Goal: Task Accomplishment & Management: Complete application form

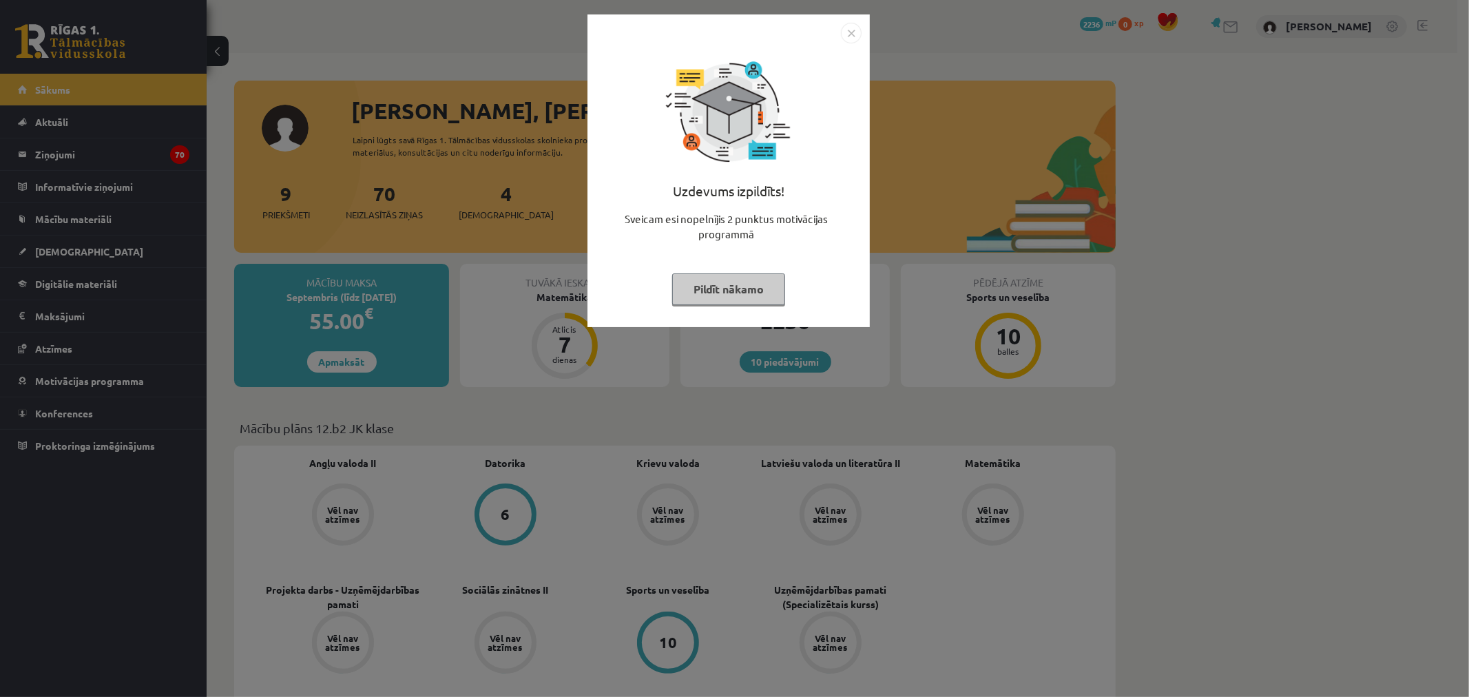
click at [850, 28] on img "Close" at bounding box center [851, 33] width 21 height 21
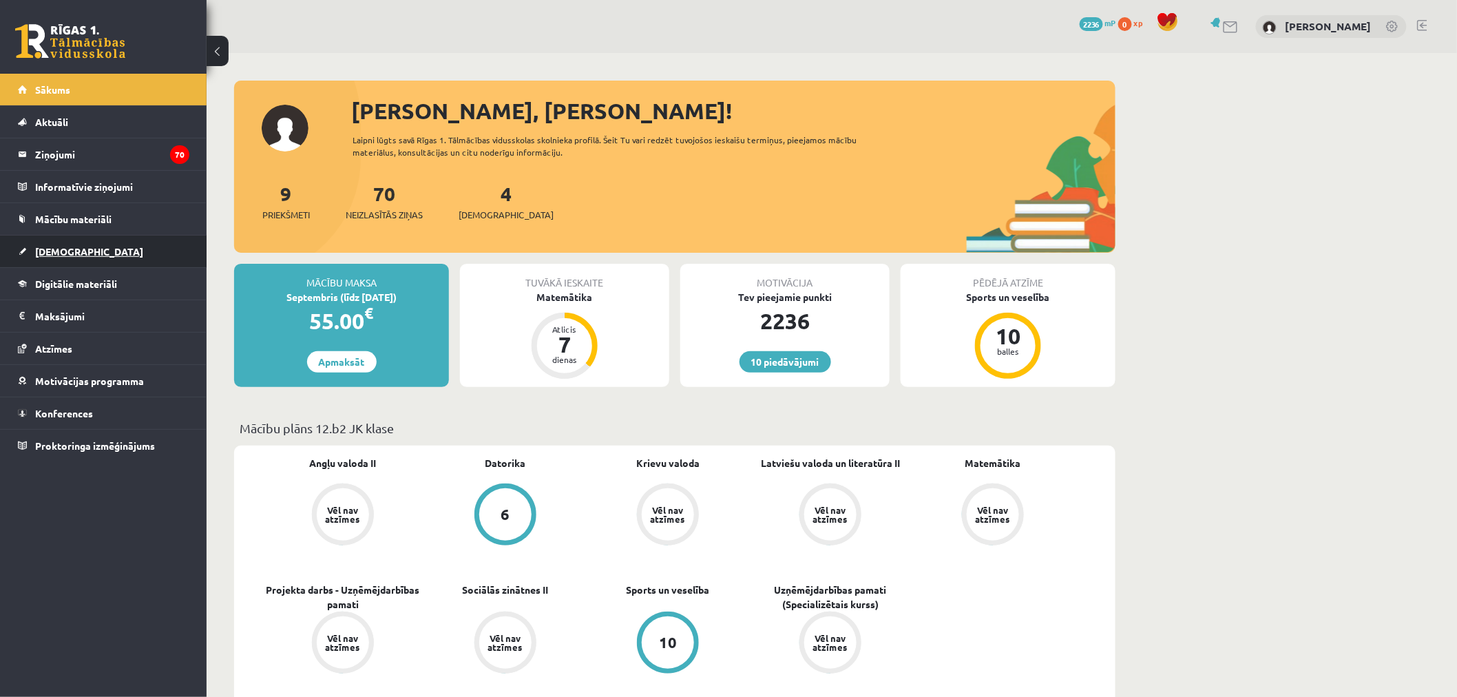
click at [105, 246] on link "[DEMOGRAPHIC_DATA]" at bounding box center [103, 251] width 171 height 32
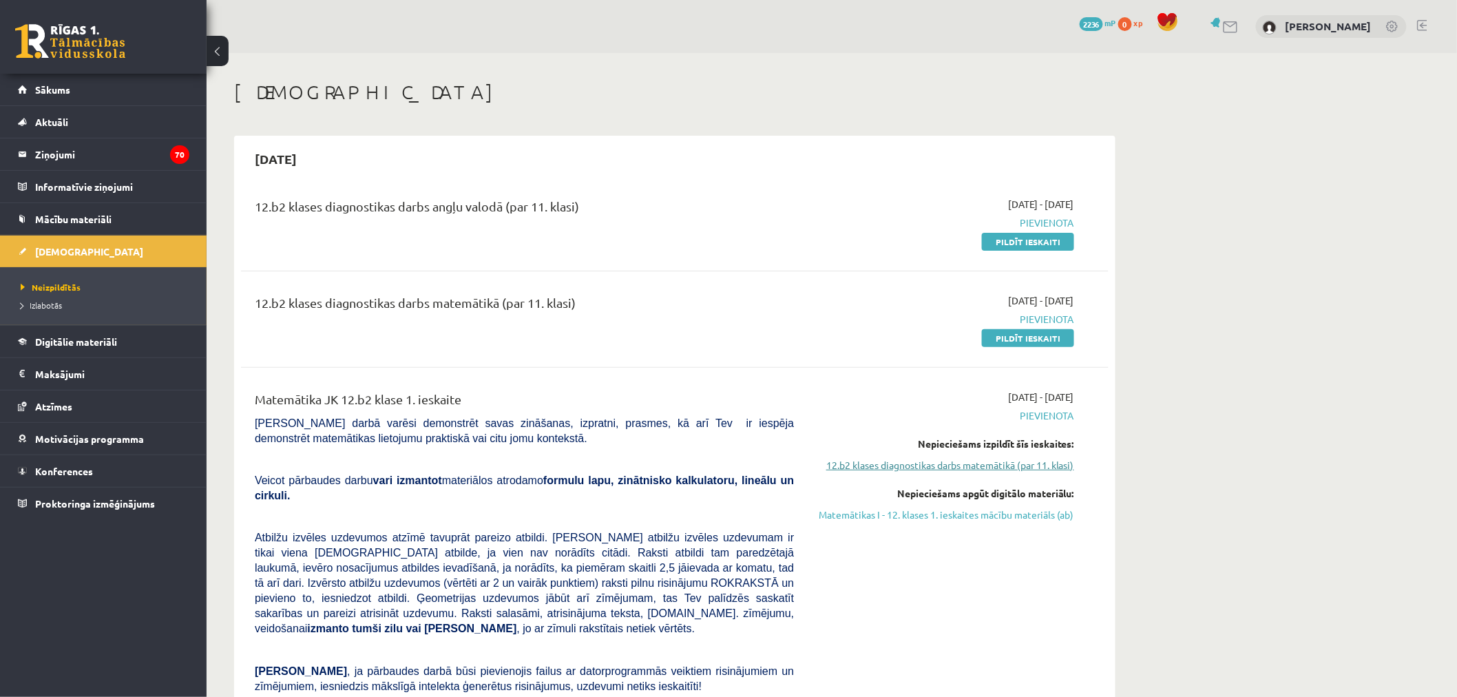
click at [927, 463] on link "12.b2 klases diagnostikas darbs matemātikā (par 11. klasi)" at bounding box center [944, 465] width 260 height 14
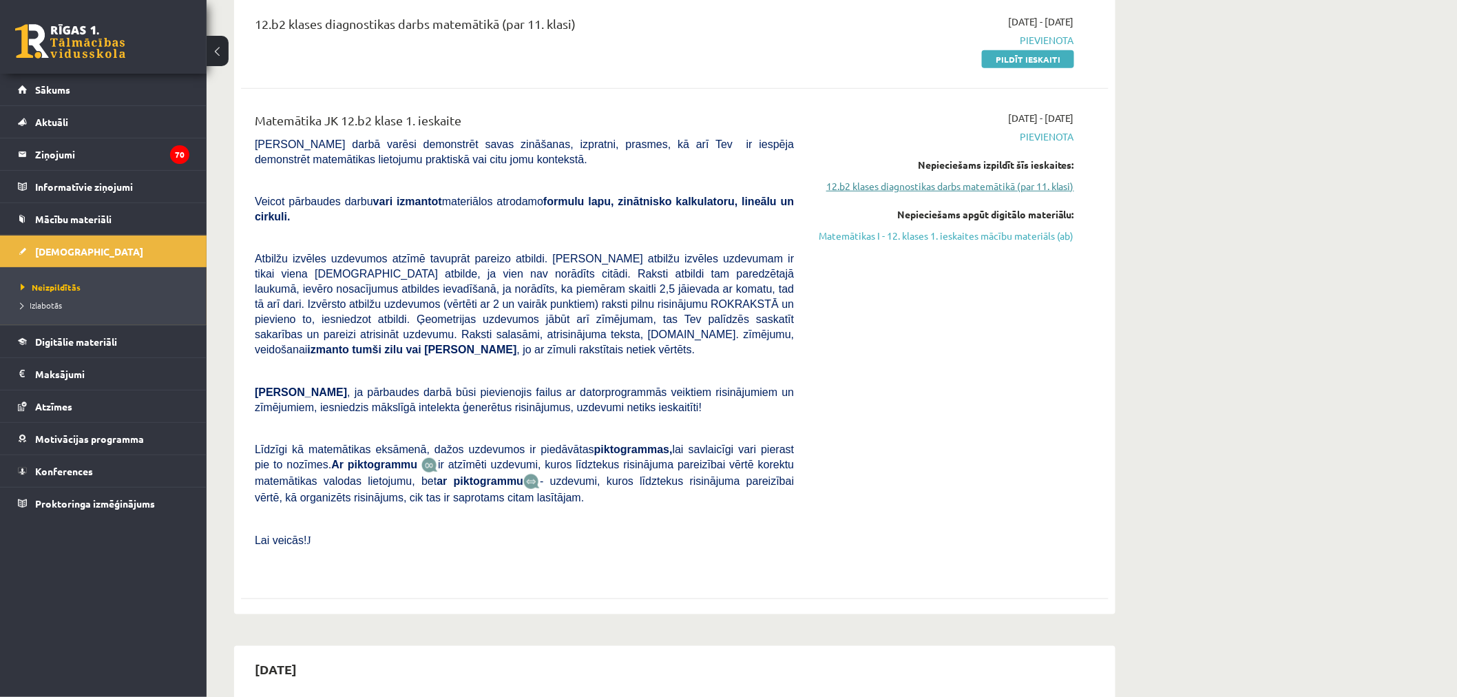
click at [980, 187] on link "12.b2 klases diagnostikas darbs matemātikā (par 11. klasi)" at bounding box center [944, 186] width 260 height 14
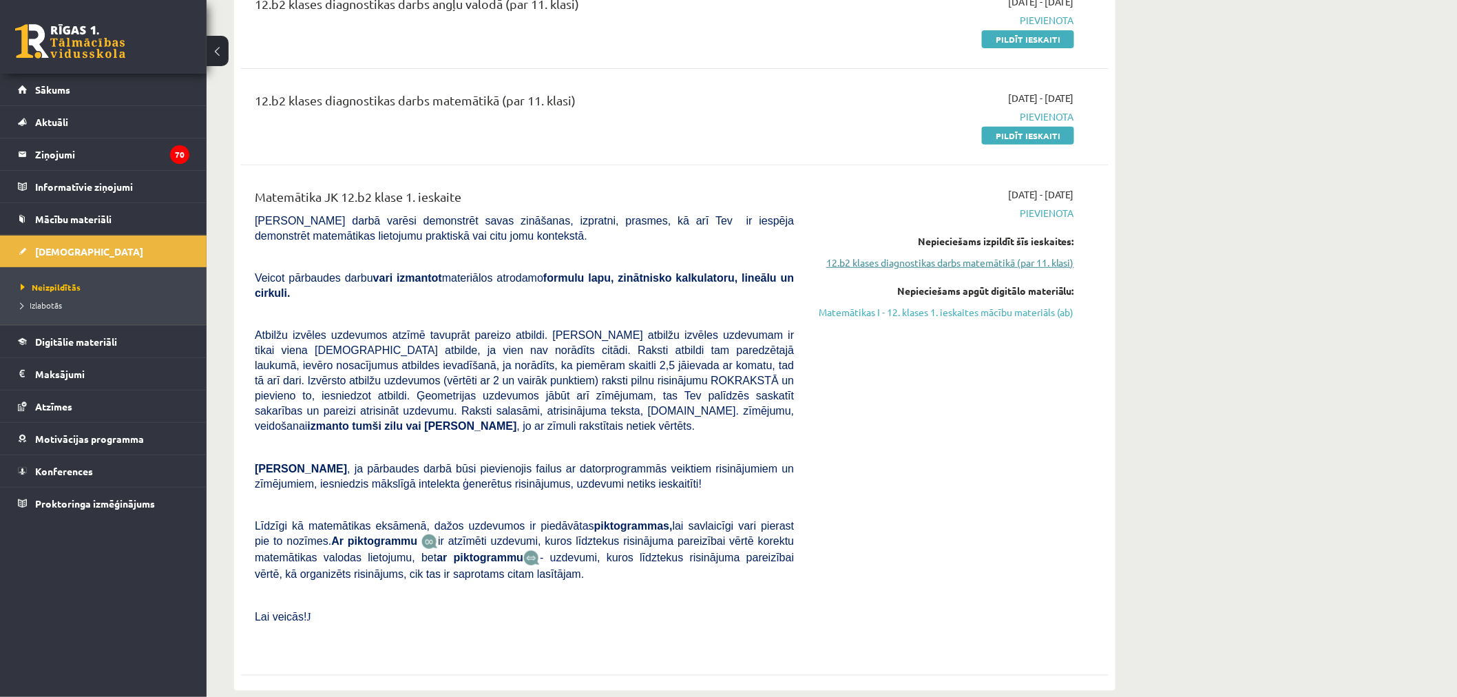
click at [942, 260] on link "12.b2 klases diagnostikas darbs matemātikā (par 11. klasi)" at bounding box center [944, 262] width 260 height 14
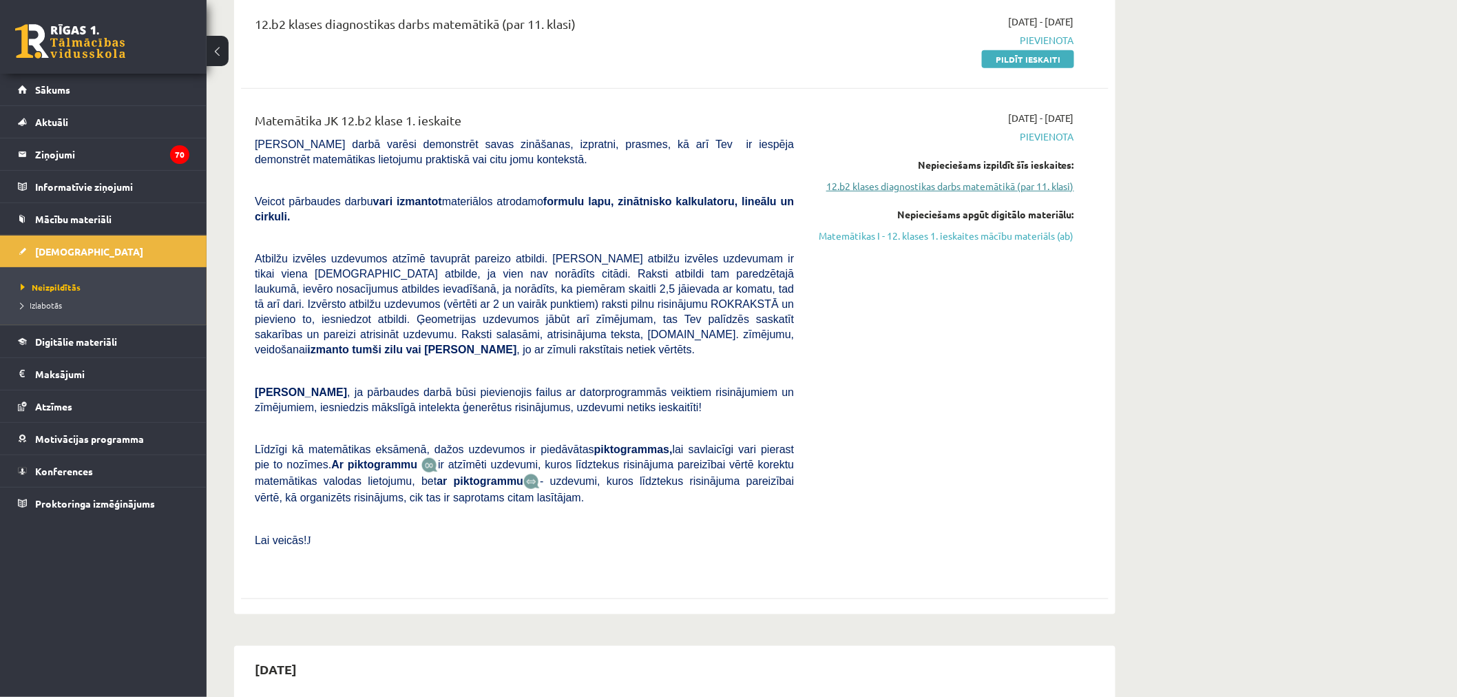
click at [880, 183] on link "12.b2 klases diagnostikas darbs matemātikā (par 11. klasi)" at bounding box center [944, 186] width 260 height 14
click at [883, 183] on link "12.b2 klases diagnostikas darbs matemātikā (par 11. klasi)" at bounding box center [944, 186] width 260 height 14
click at [886, 184] on link "12.b2 klases diagnostikas darbs matemātikā (par 11. klasi)" at bounding box center [944, 186] width 260 height 14
click at [894, 189] on link "12.b2 klases diagnostikas darbs matemātikā (par 11. klasi)" at bounding box center [944, 186] width 260 height 14
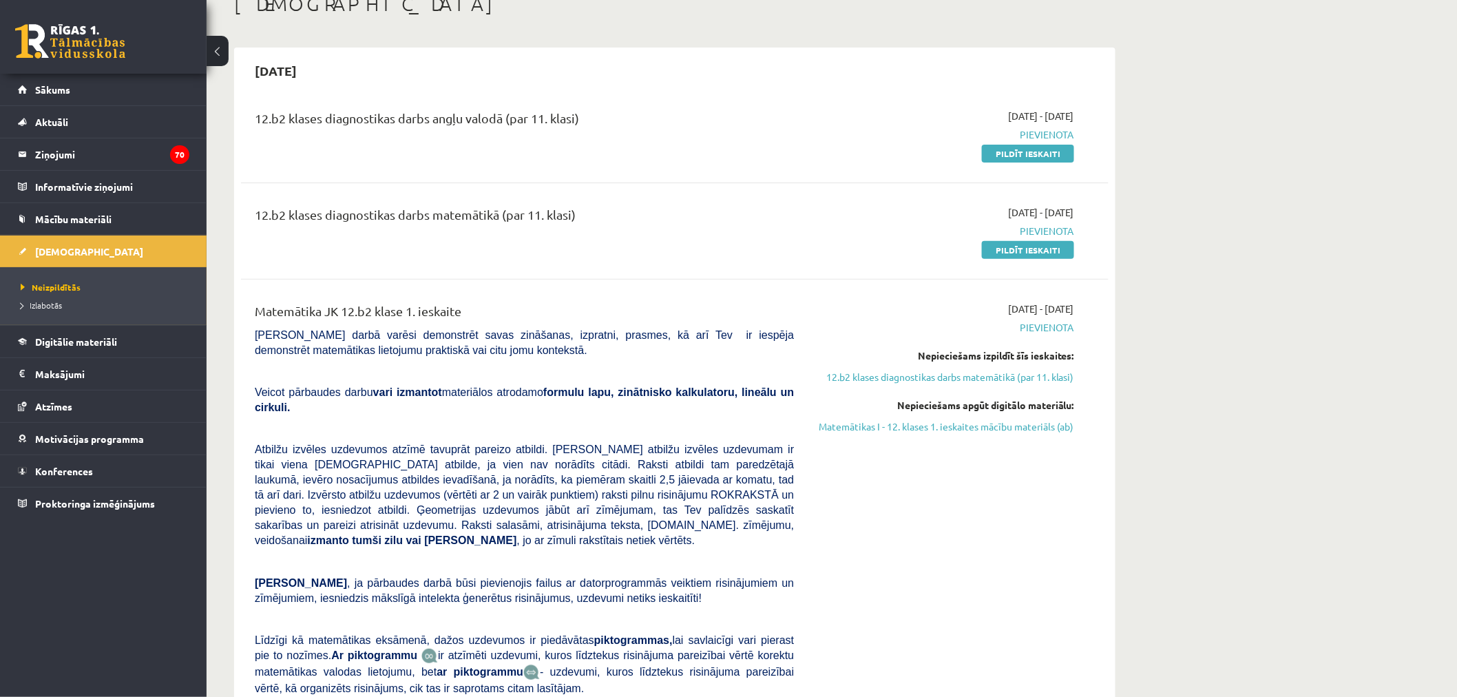
scroll to position [0, 0]
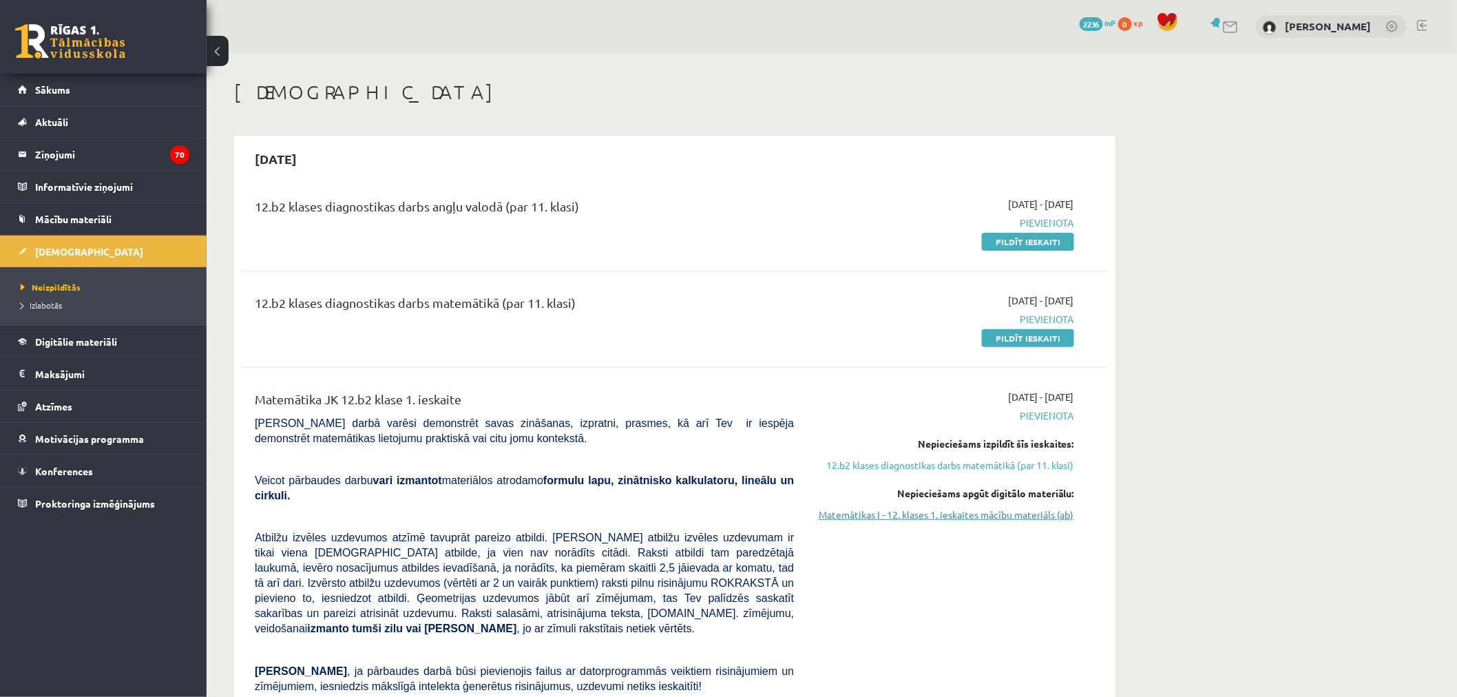
click at [971, 514] on link "Matemātikas I - 12. klases 1. ieskaites mācību materiāls (ab)" at bounding box center [944, 514] width 260 height 14
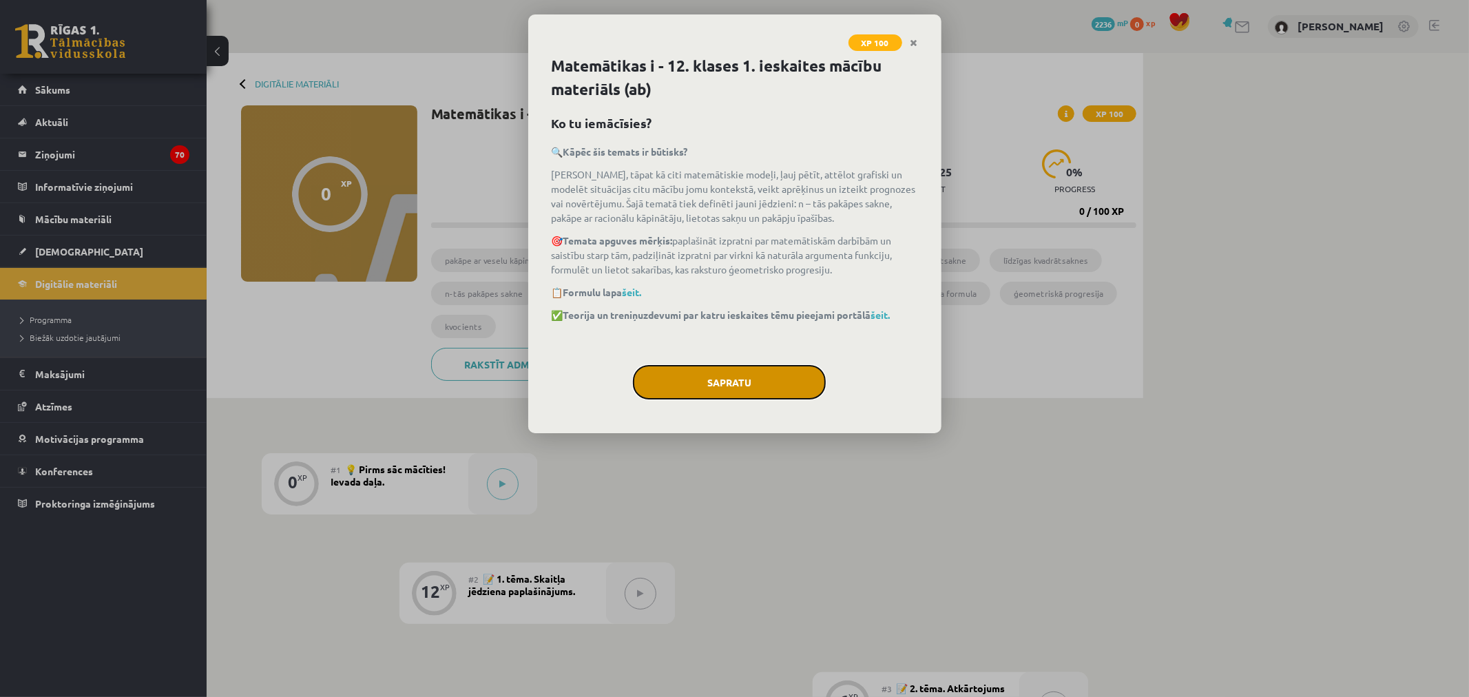
click at [779, 395] on button "Sapratu" at bounding box center [729, 382] width 193 height 34
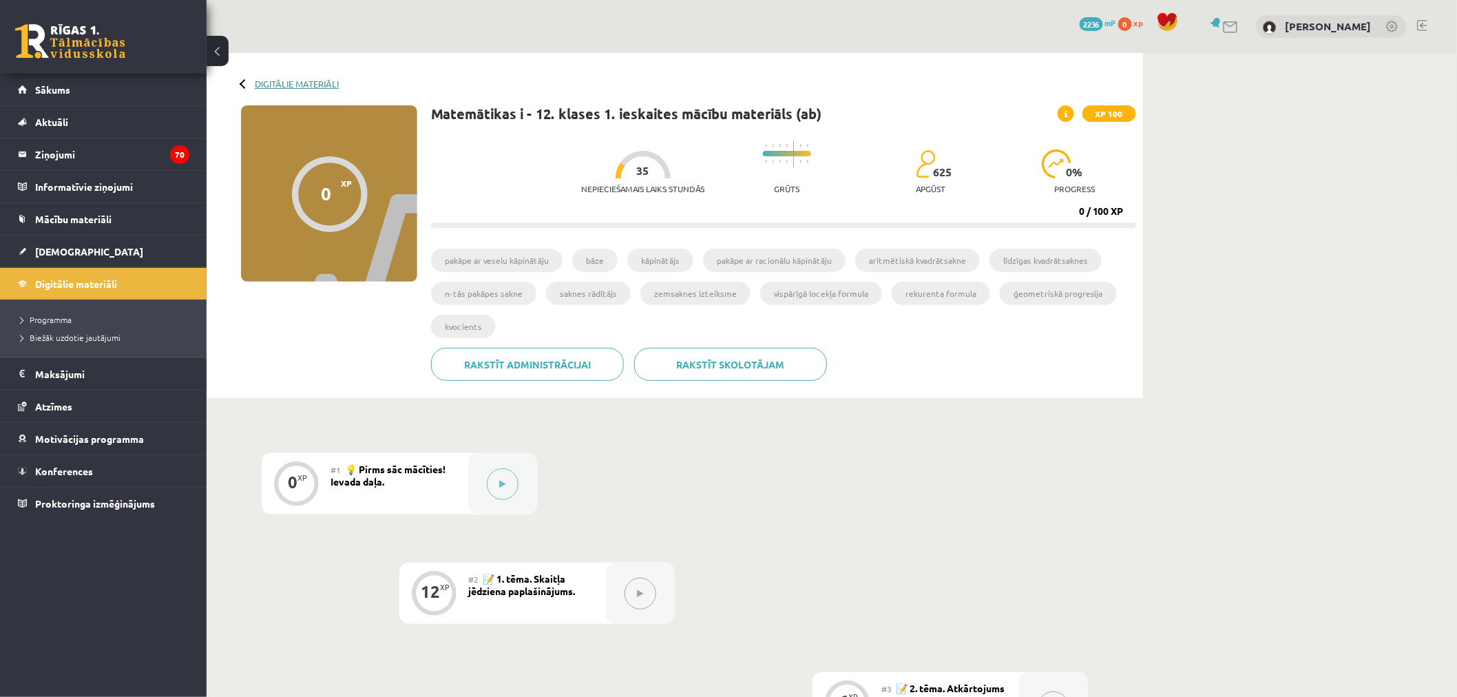
click at [291, 86] on link "Digitālie materiāli" at bounding box center [297, 83] width 84 height 10
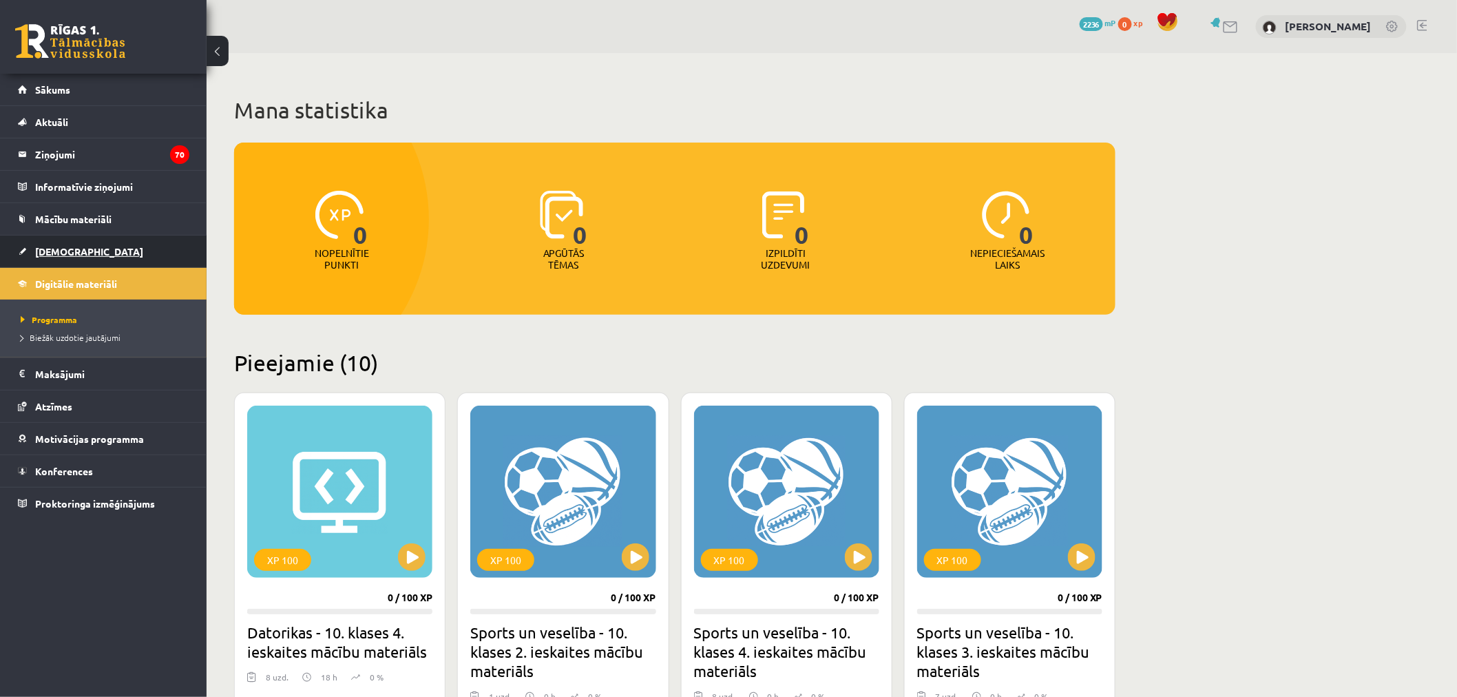
click at [146, 243] on link "[DEMOGRAPHIC_DATA]" at bounding box center [103, 251] width 171 height 32
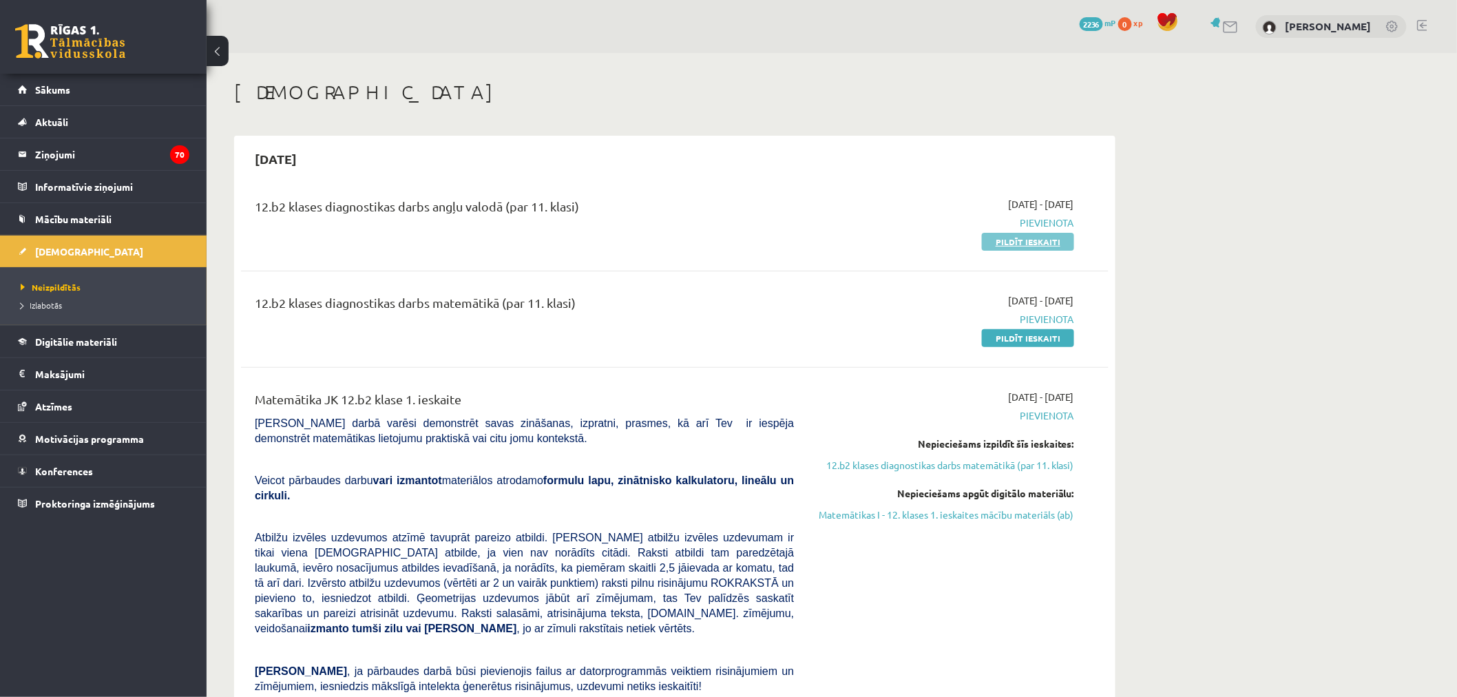
click at [1051, 240] on link "Pildīt ieskaiti" at bounding box center [1028, 242] width 92 height 18
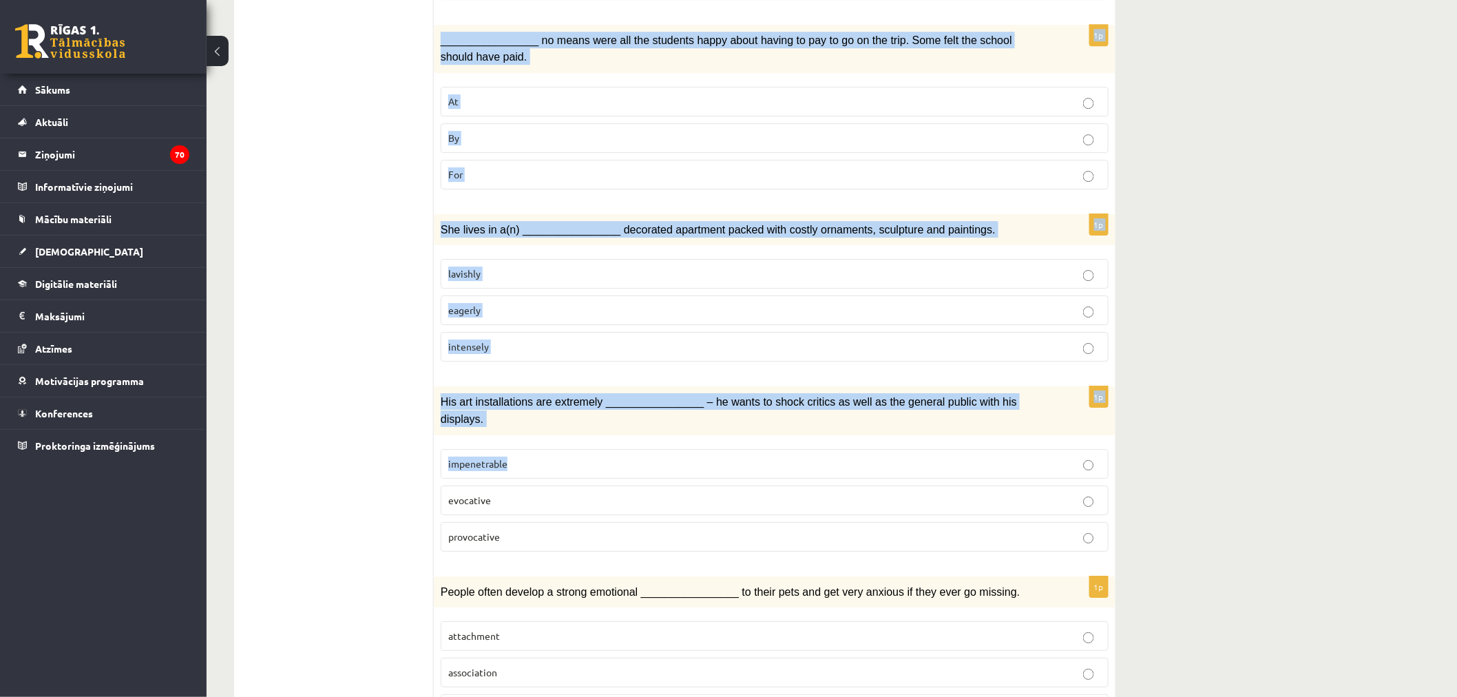
scroll to position [1815, 0]
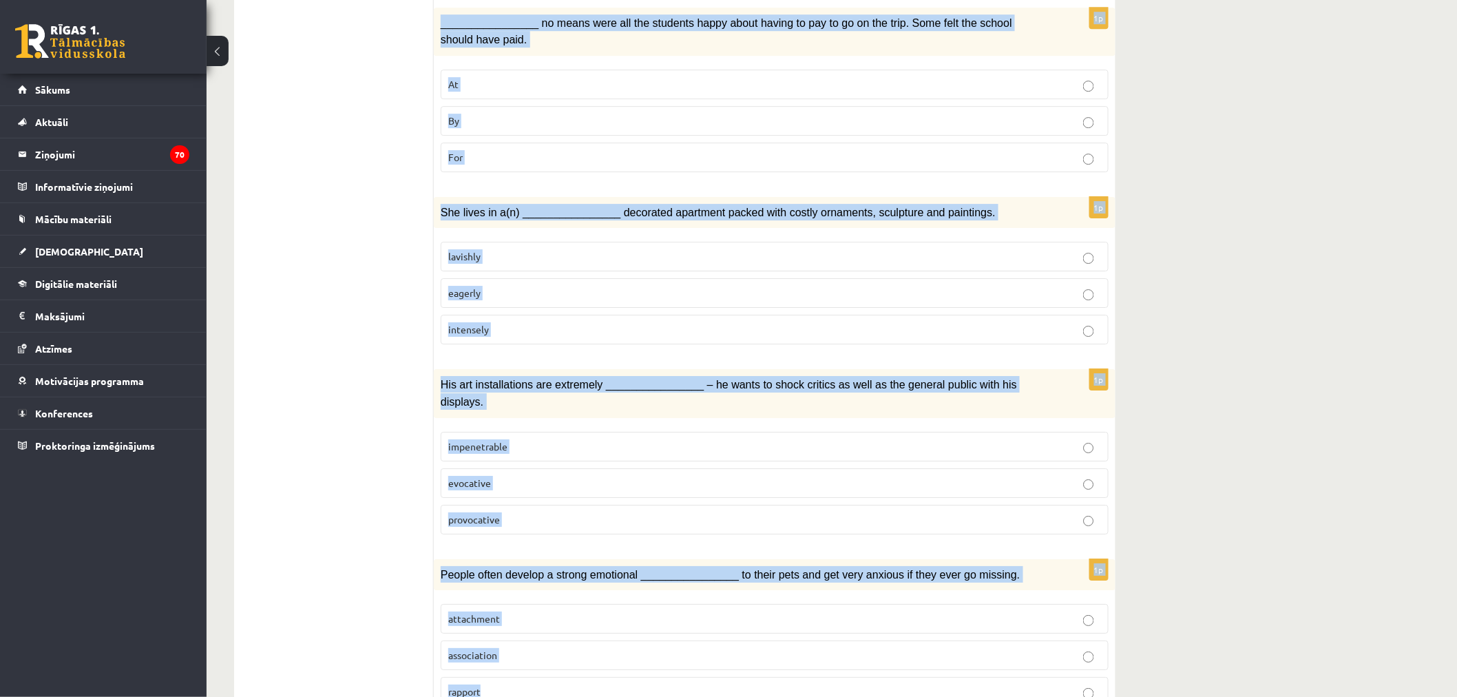
drag, startPoint x: 443, startPoint y: 182, endPoint x: 639, endPoint y: 618, distance: 477.9
copy form "Choose the correct answers. 1p It’s the end of school next month, after our exa…"
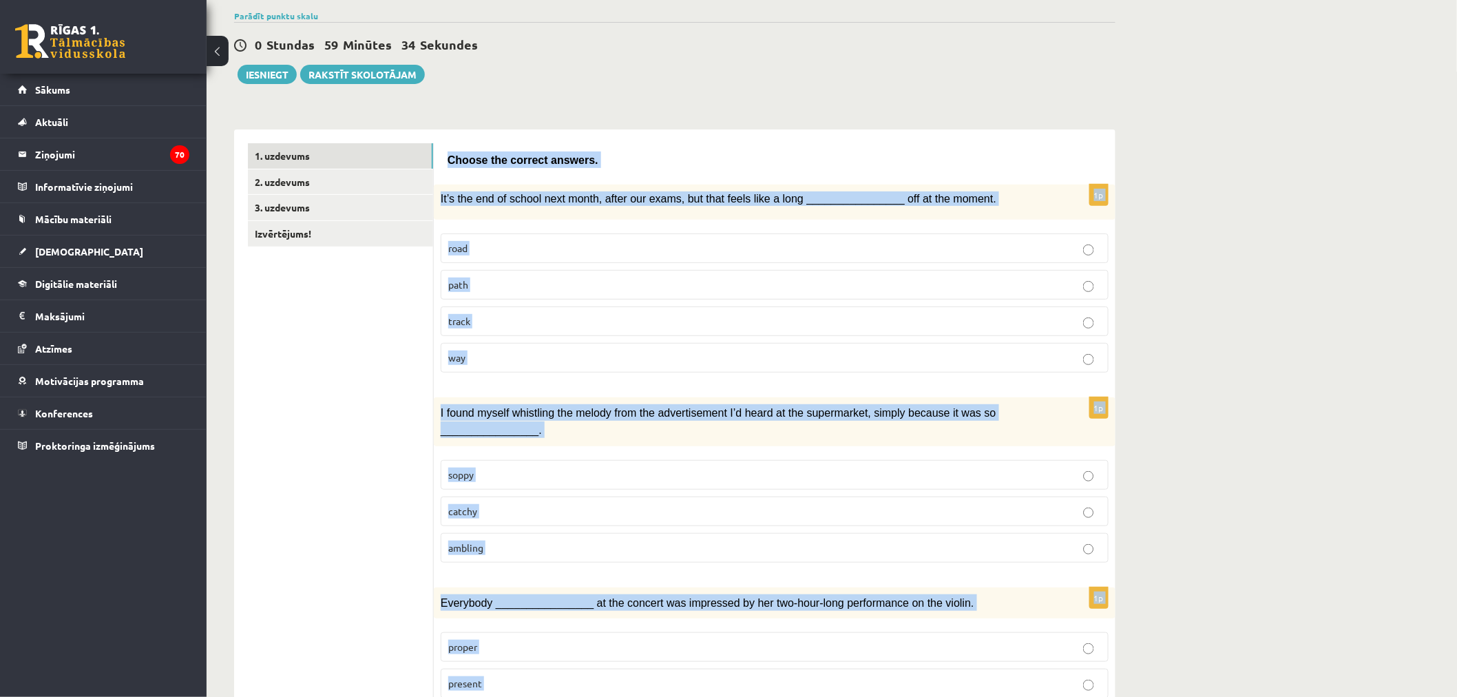
scroll to position [56, 0]
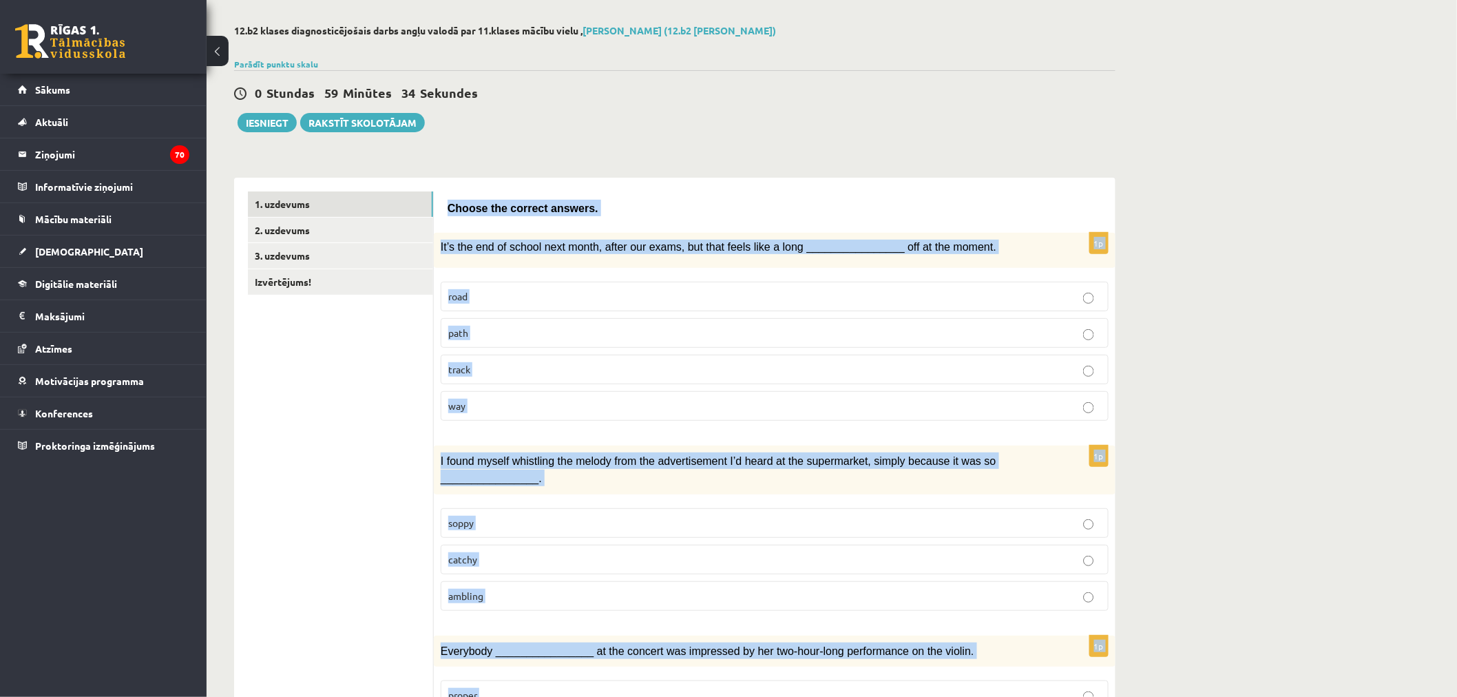
click at [476, 391] on label "way" at bounding box center [775, 406] width 668 height 30
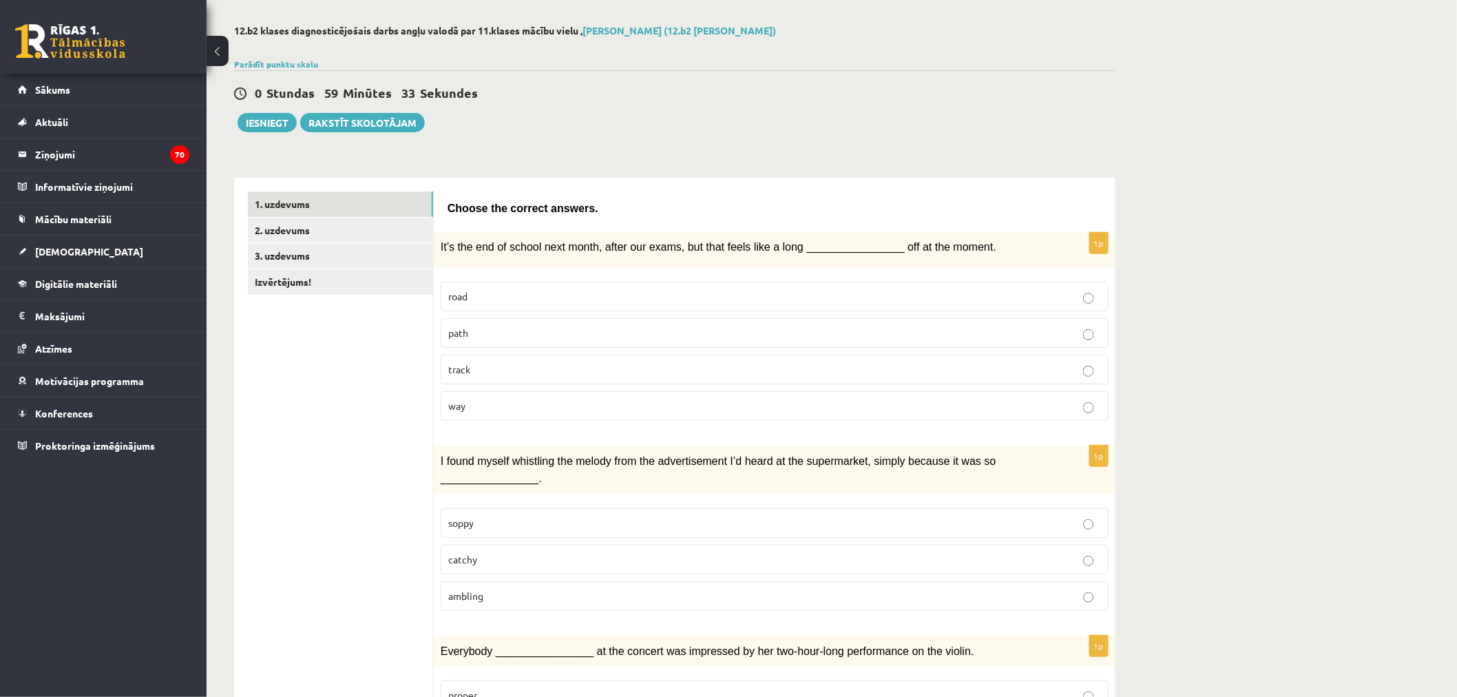
click at [476, 400] on p "way" at bounding box center [774, 406] width 653 height 14
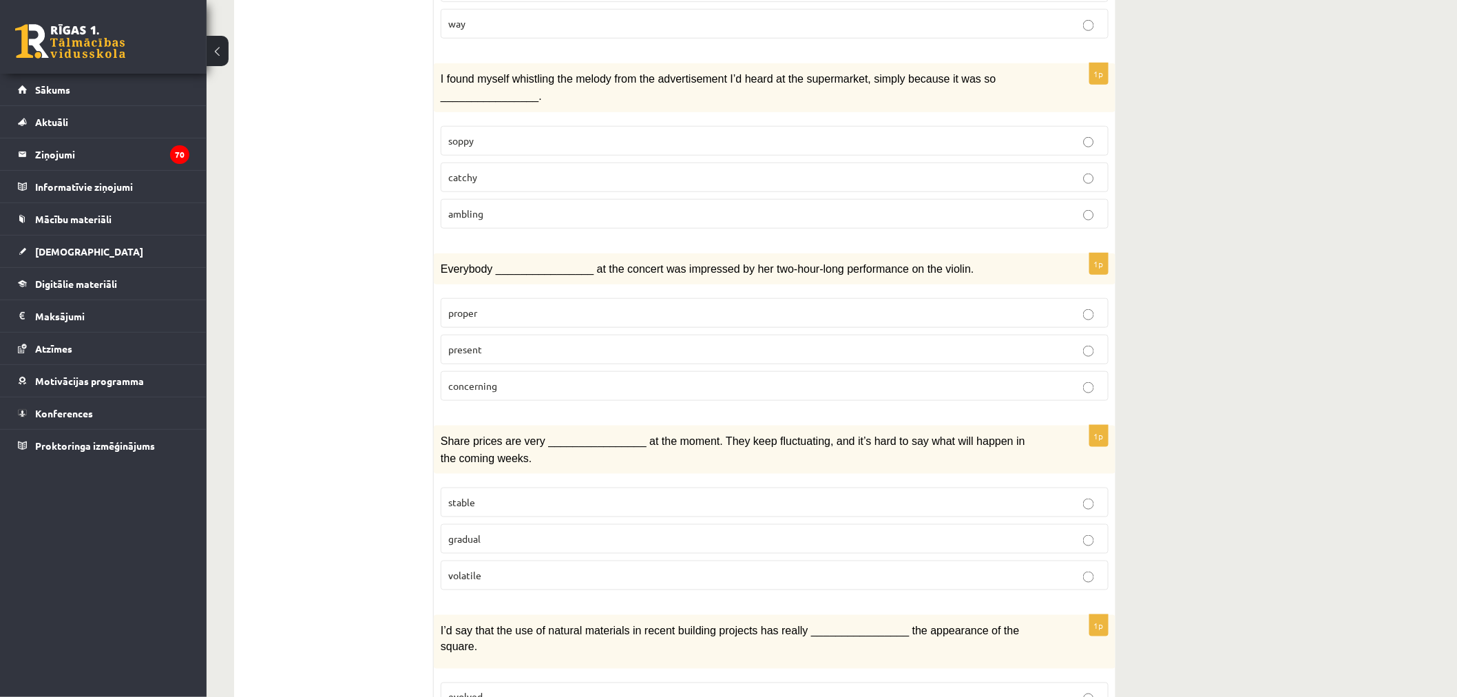
click at [582, 179] on p "catchy" at bounding box center [774, 177] width 653 height 14
click at [514, 342] on p "present" at bounding box center [774, 349] width 653 height 14
click at [507, 577] on label "volatile" at bounding box center [775, 575] width 668 height 30
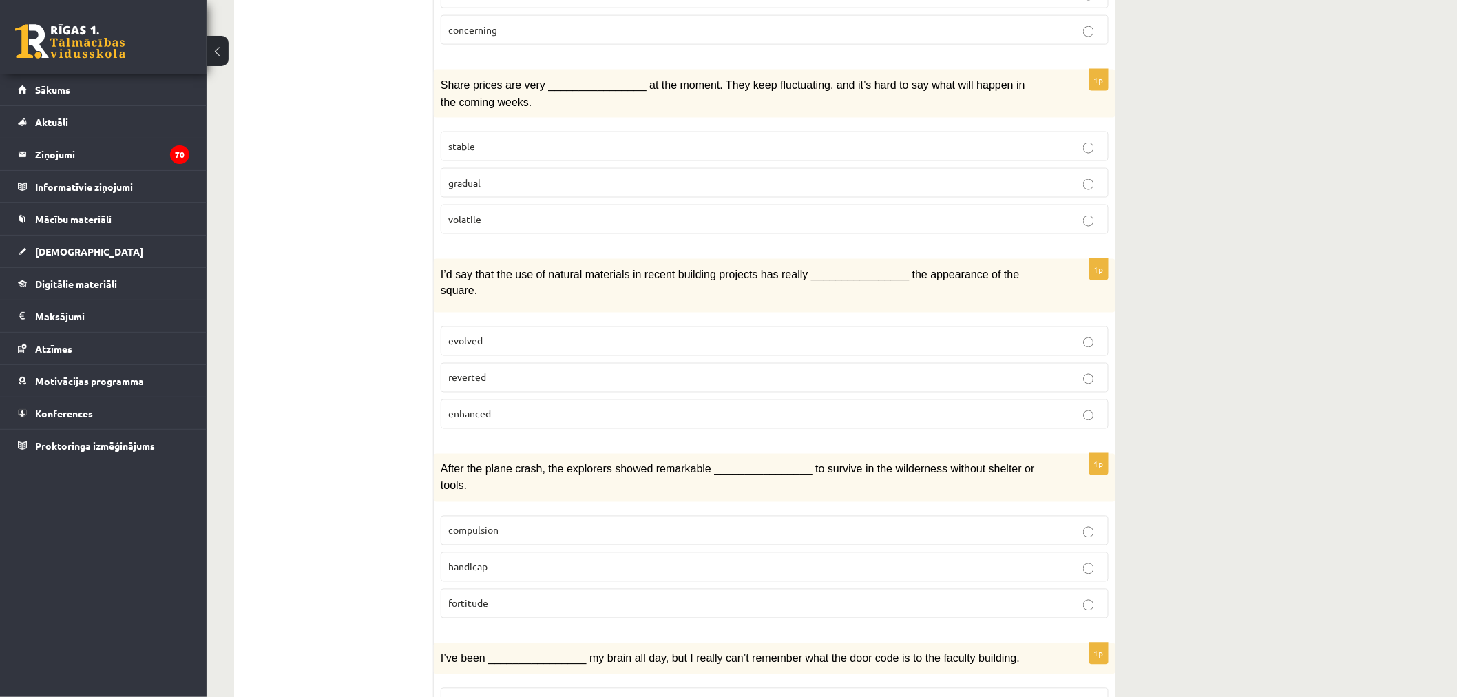
scroll to position [821, 0]
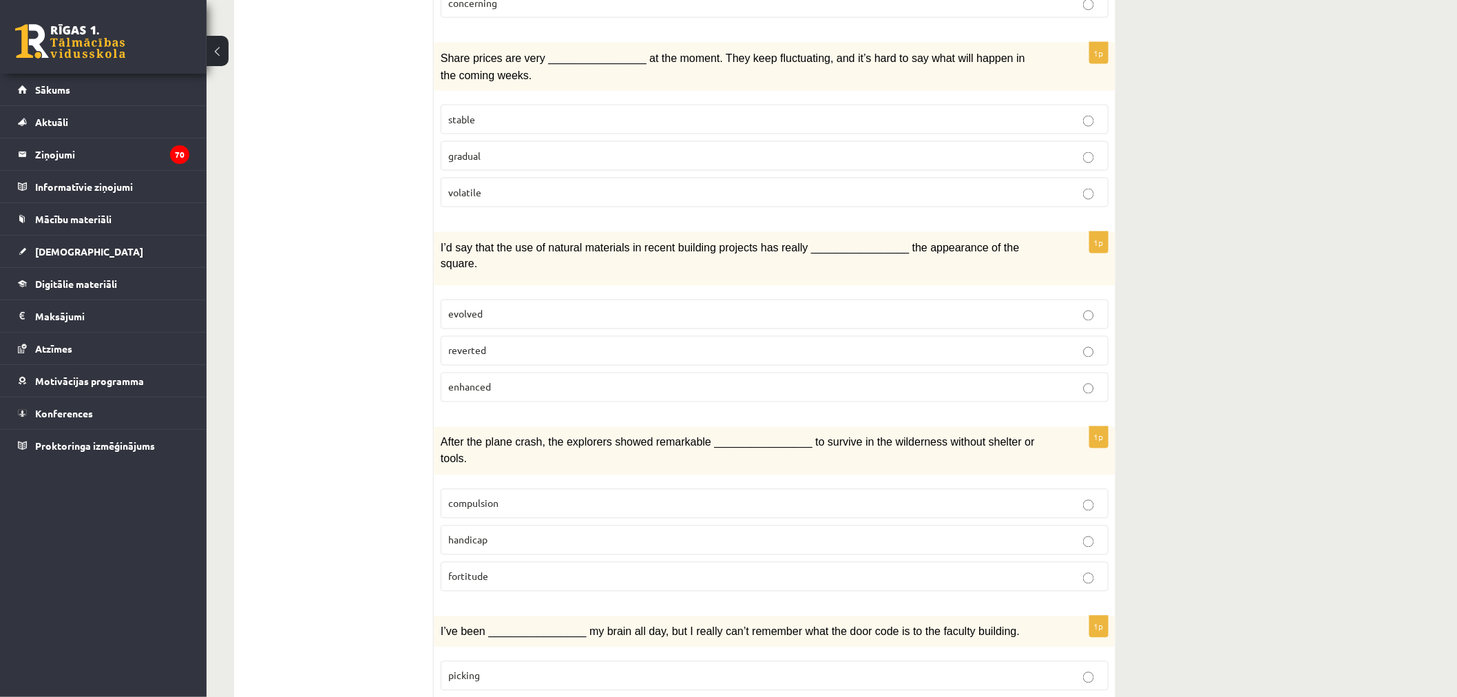
click at [476, 381] on span "enhanced" at bounding box center [469, 387] width 43 height 12
click at [501, 569] on p "fortitude" at bounding box center [774, 576] width 653 height 14
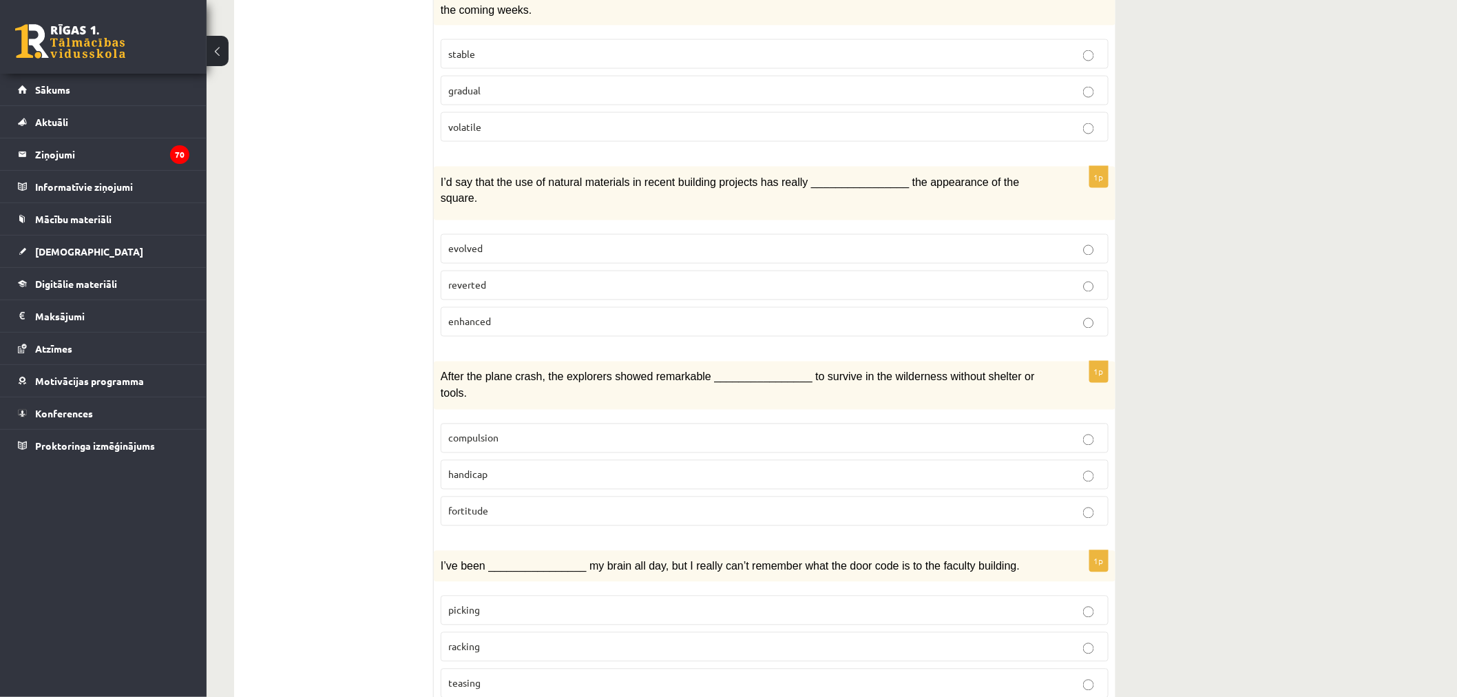
scroll to position [1203, 0]
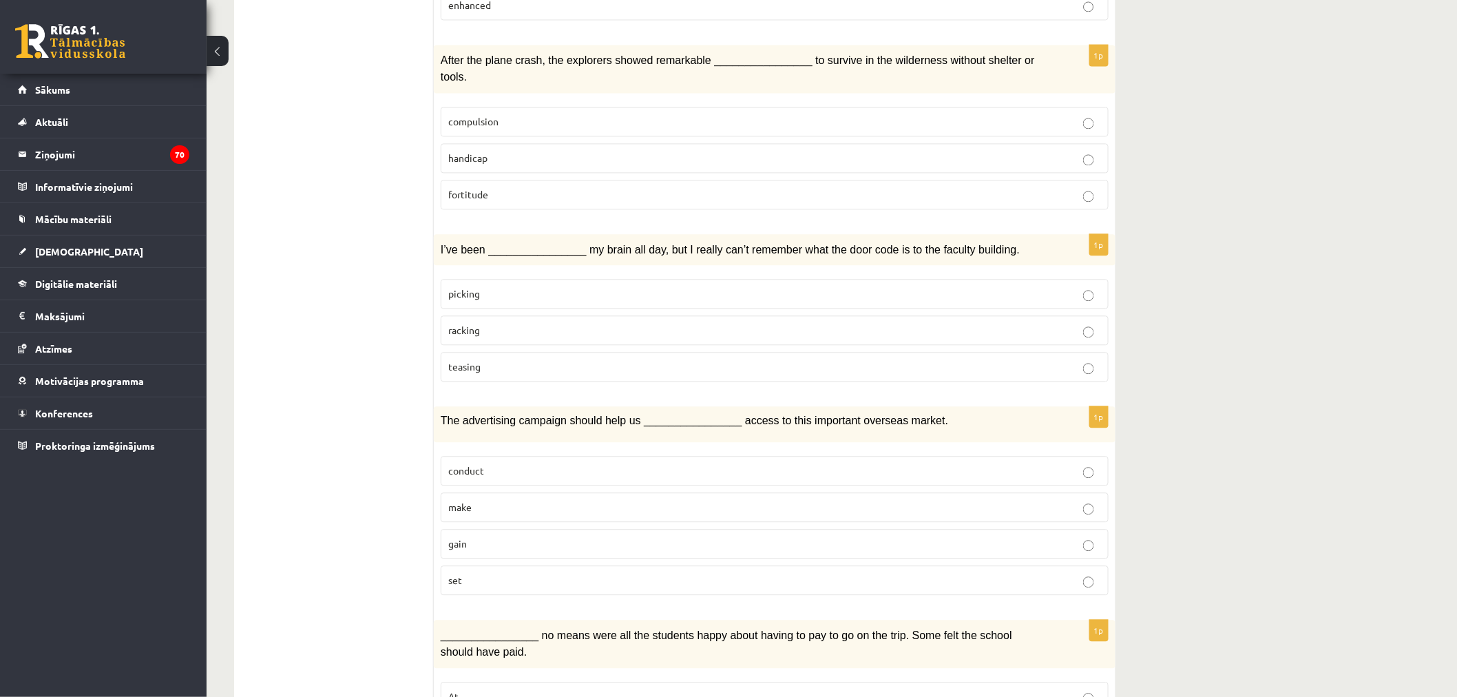
click at [525, 323] on p "racking" at bounding box center [774, 330] width 653 height 14
drag, startPoint x: 505, startPoint y: 501, endPoint x: 500, endPoint y: 603, distance: 102.0
click at [505, 536] on p "gain" at bounding box center [774, 543] width 653 height 14
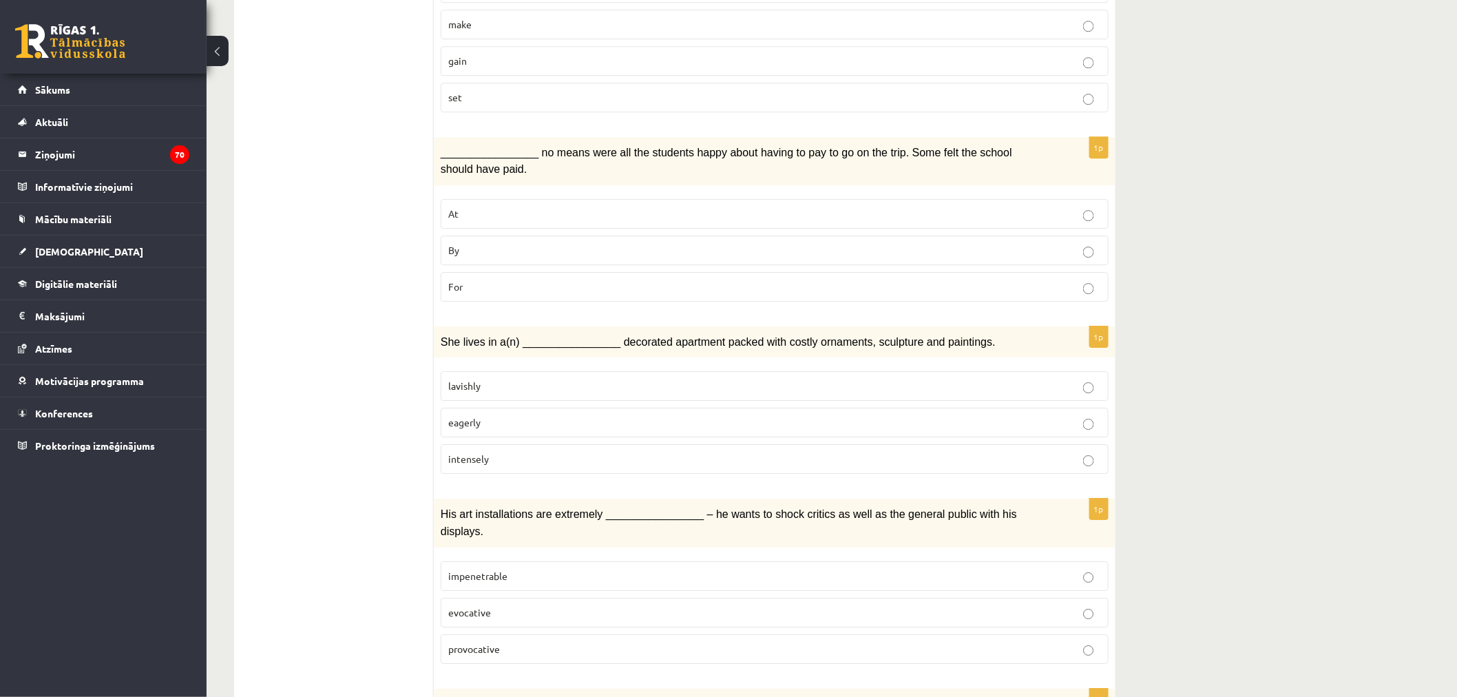
scroll to position [1739, 0]
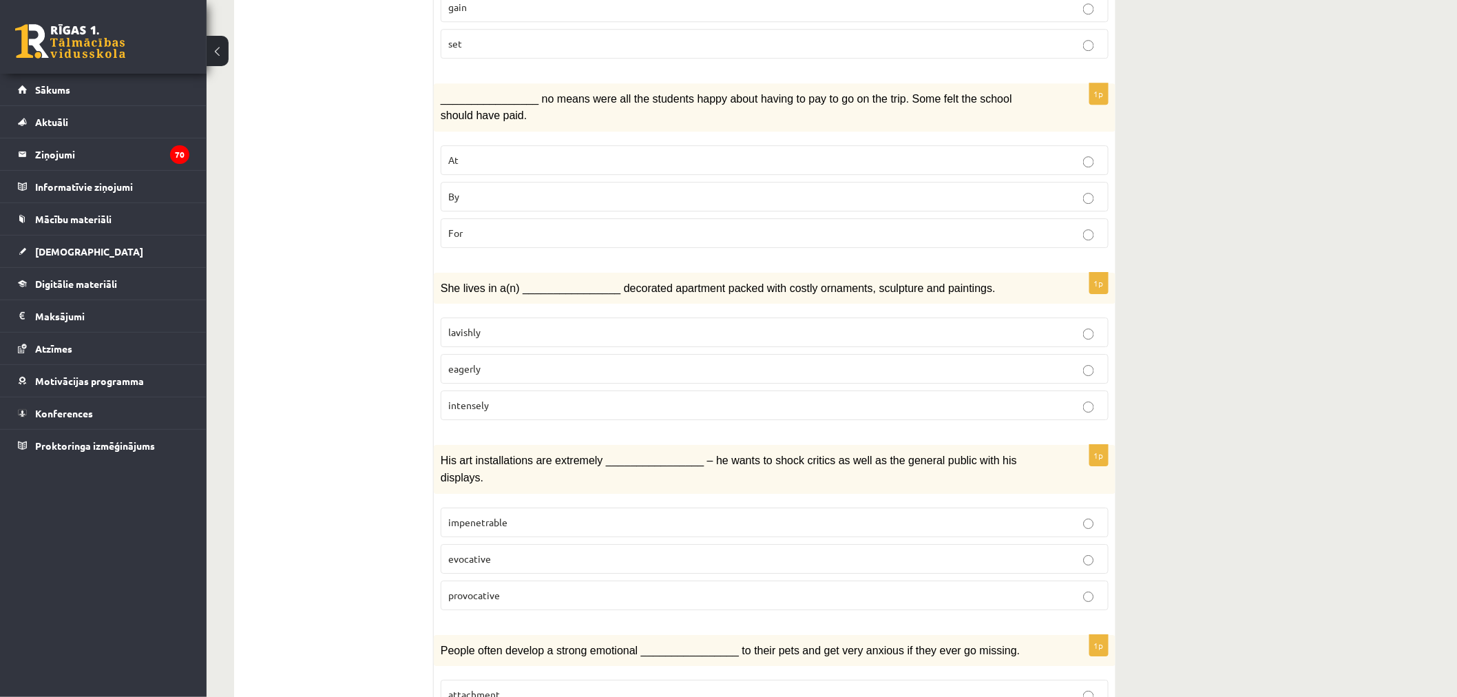
click at [478, 326] on span "lavishly" at bounding box center [464, 332] width 32 height 12
click at [497, 588] on p "provocative" at bounding box center [774, 595] width 653 height 14
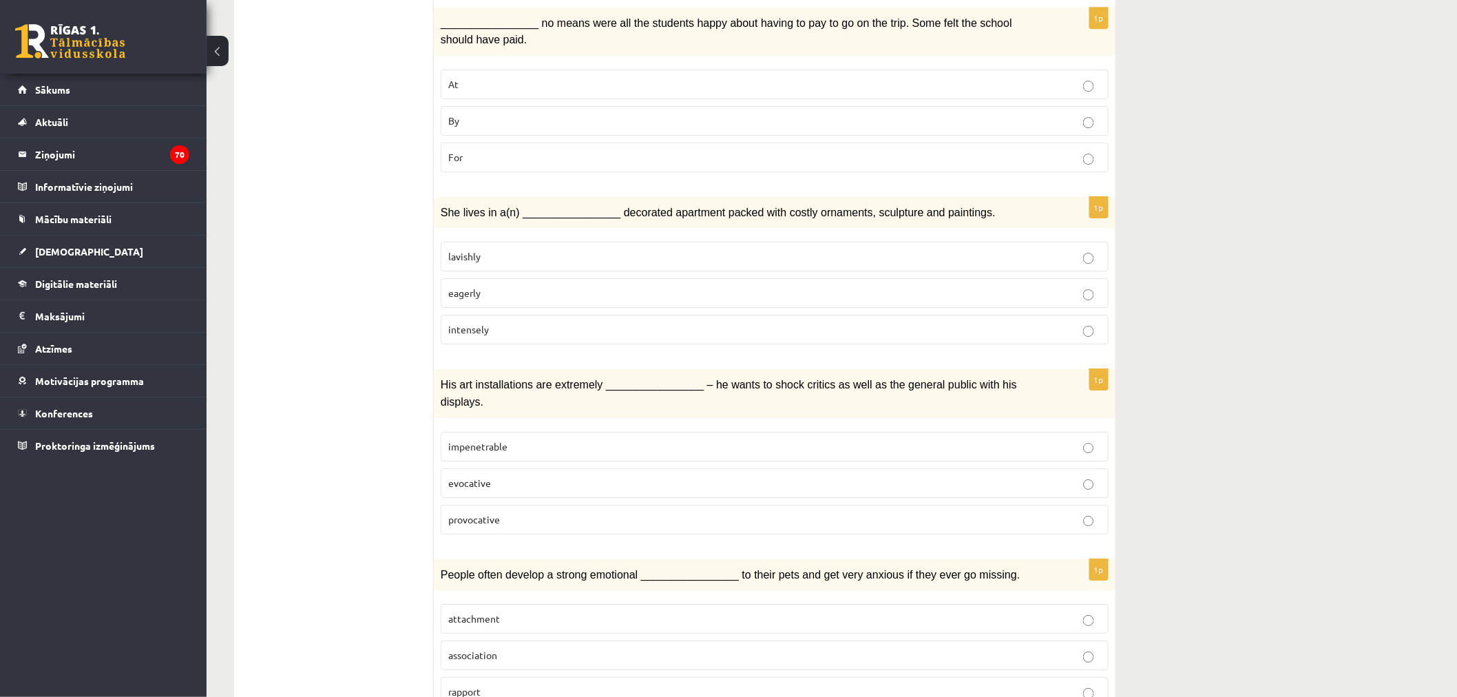
click at [521, 611] on p "attachment" at bounding box center [774, 618] width 653 height 14
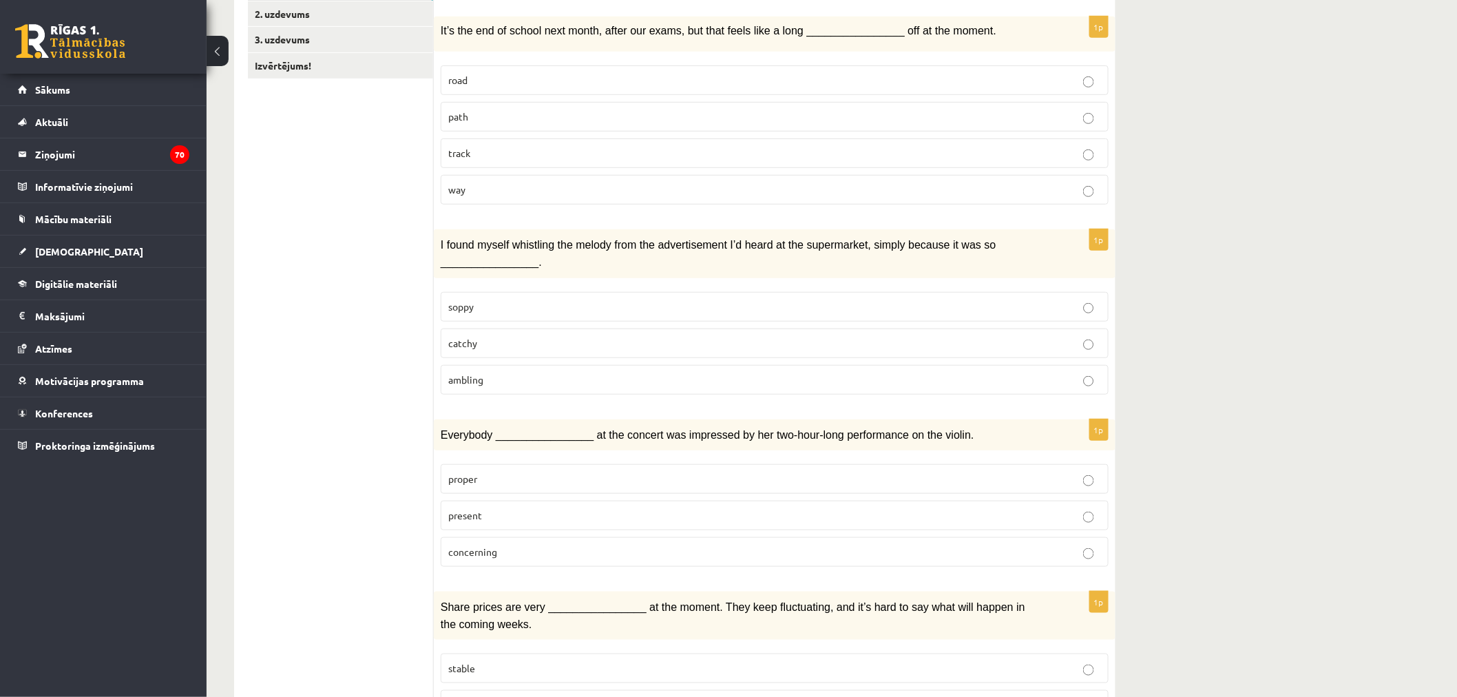
scroll to position [56, 0]
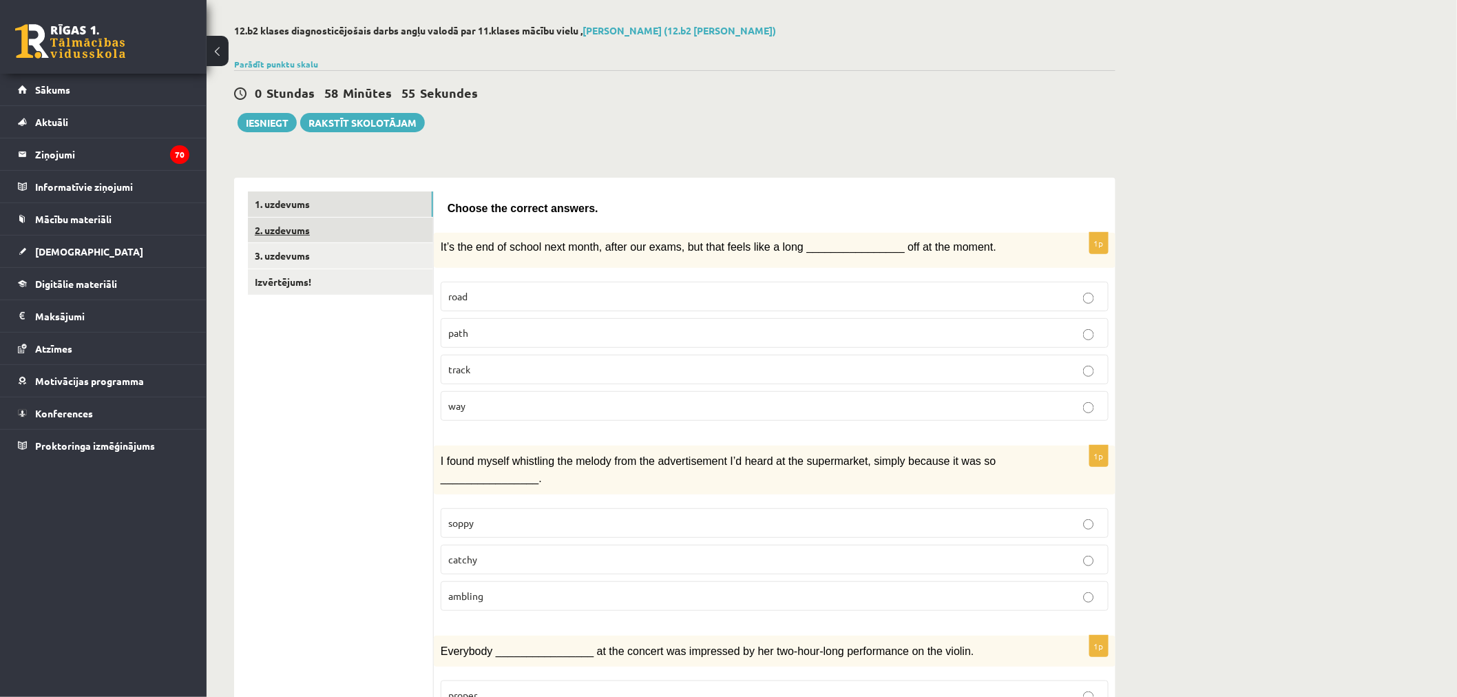
click at [319, 225] on link "2. uzdevums" at bounding box center [340, 230] width 185 height 25
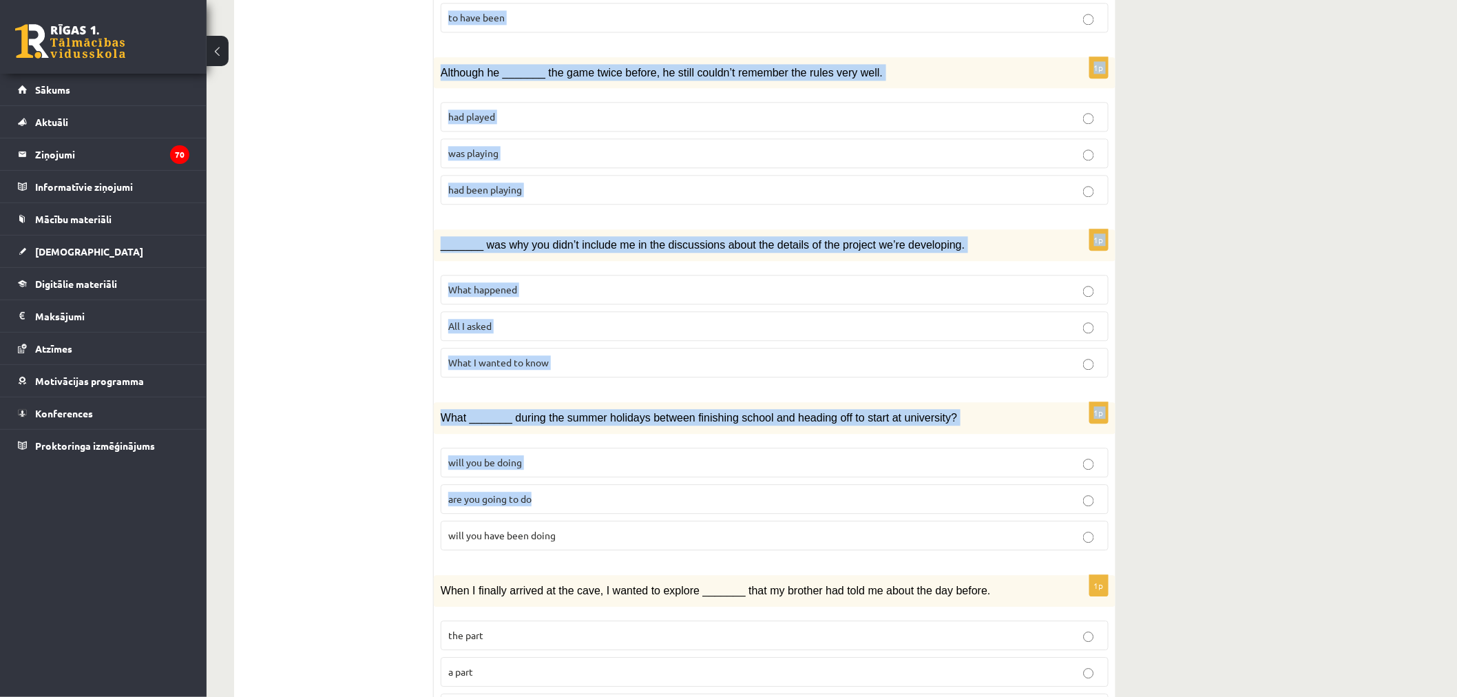
scroll to position [1334, 0]
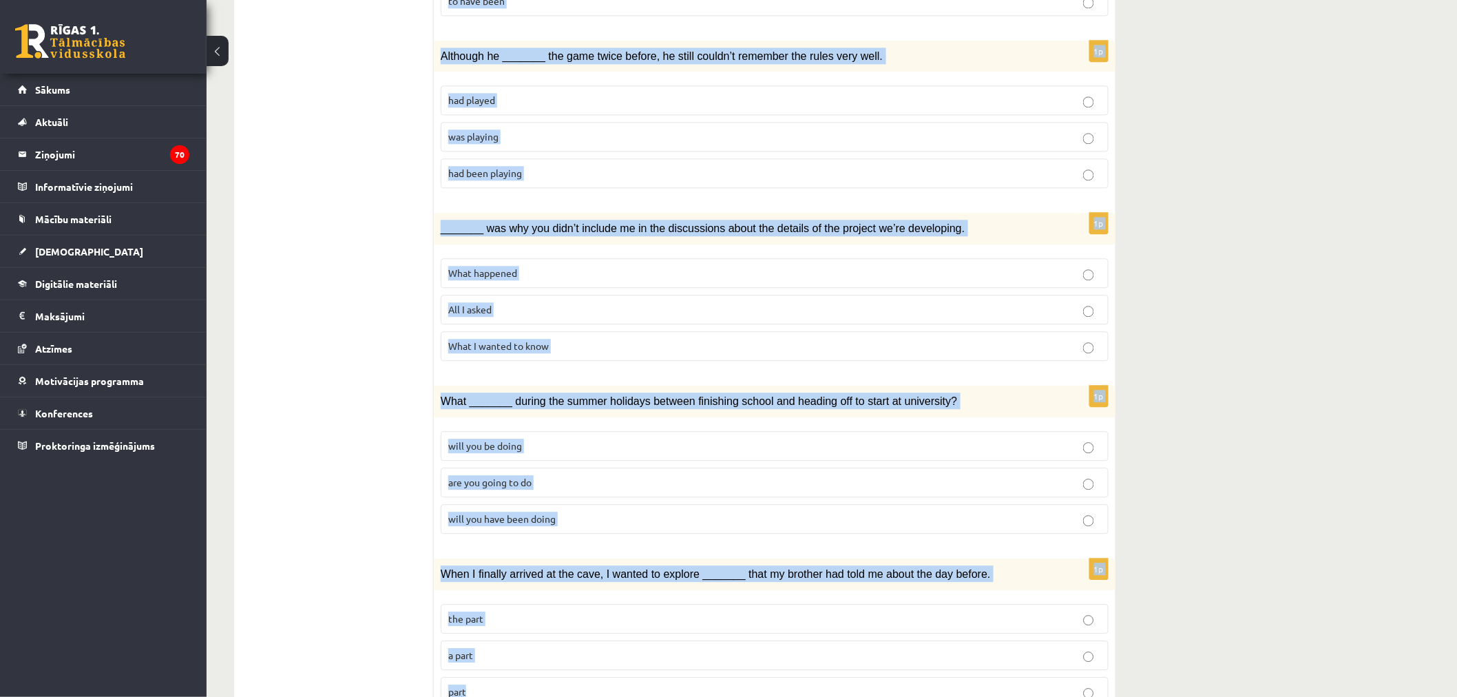
drag, startPoint x: 446, startPoint y: 207, endPoint x: 675, endPoint y: 624, distance: 476.7
copy form "Circle the form that cannot be used to complete the sentences. 1p The personnel…"
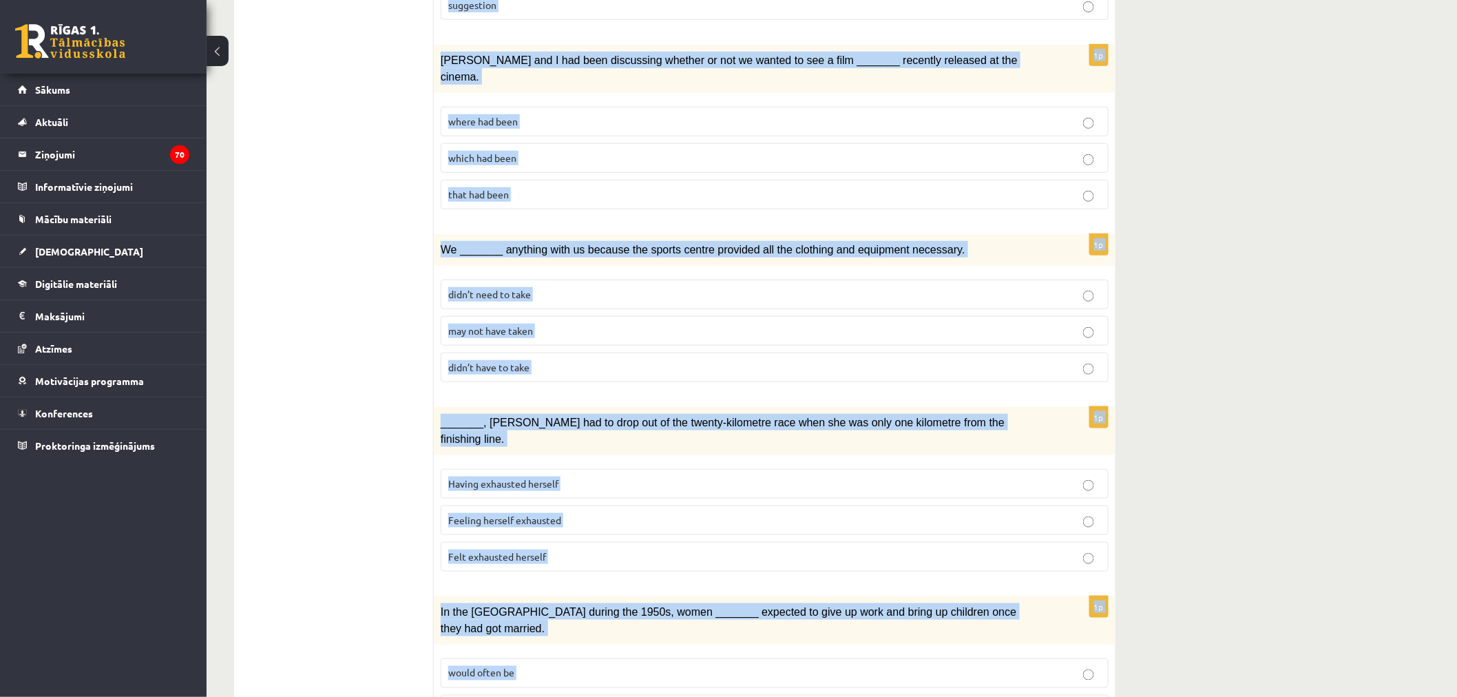
scroll to position [0, 0]
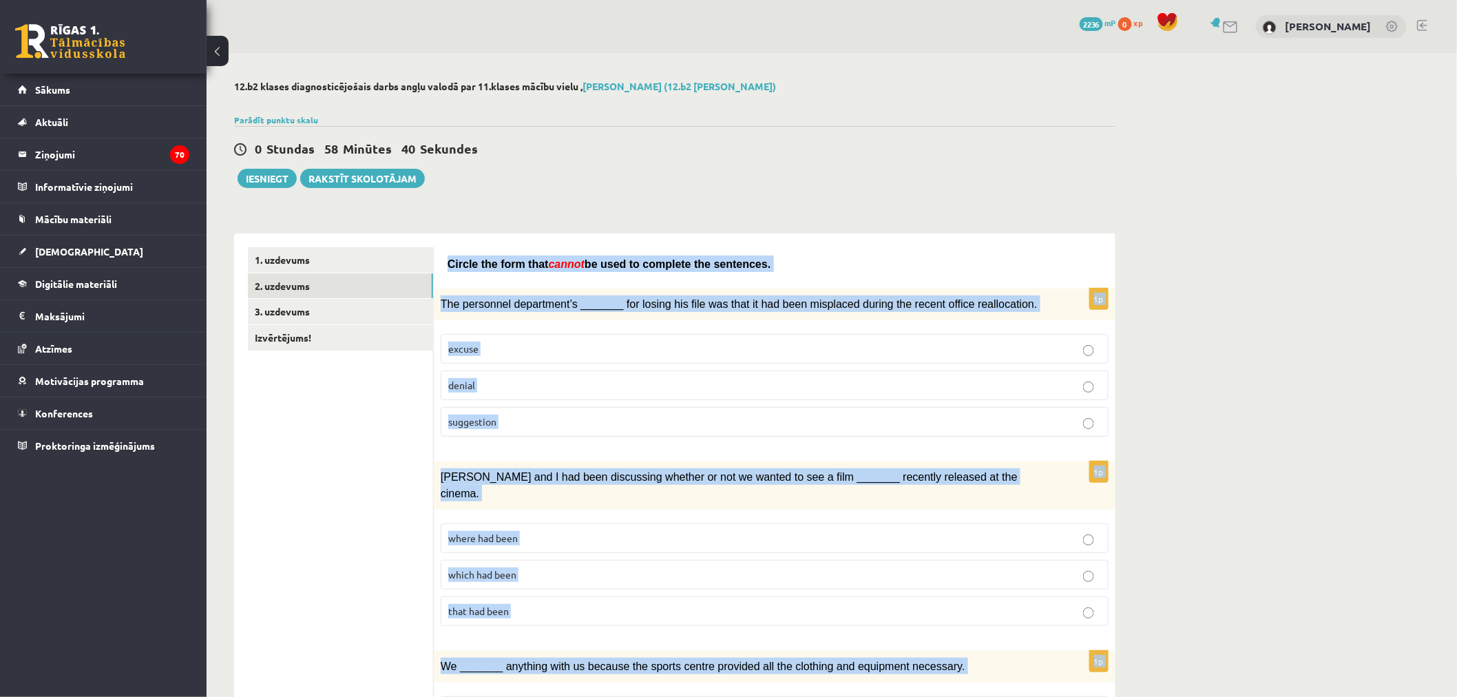
click at [552, 383] on p "denial" at bounding box center [774, 385] width 653 height 14
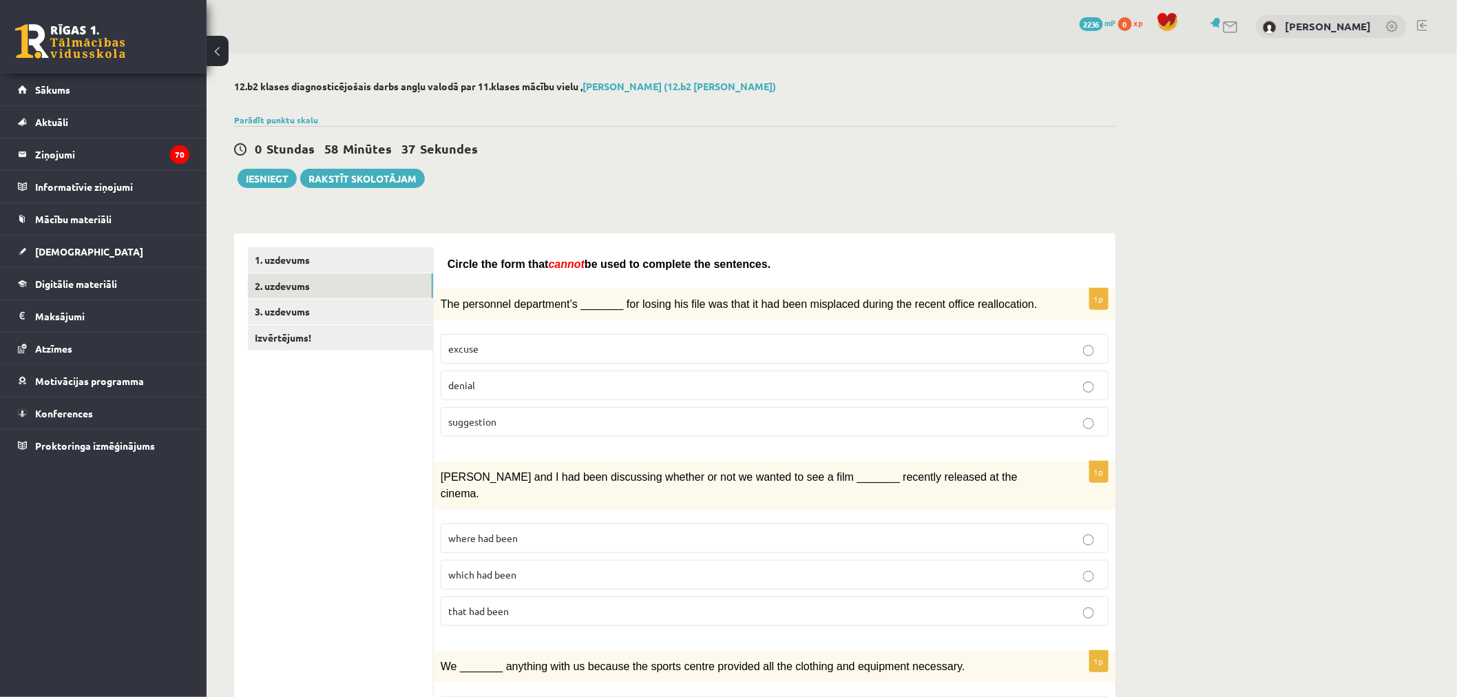
click at [545, 531] on p "where had been" at bounding box center [774, 538] width 653 height 14
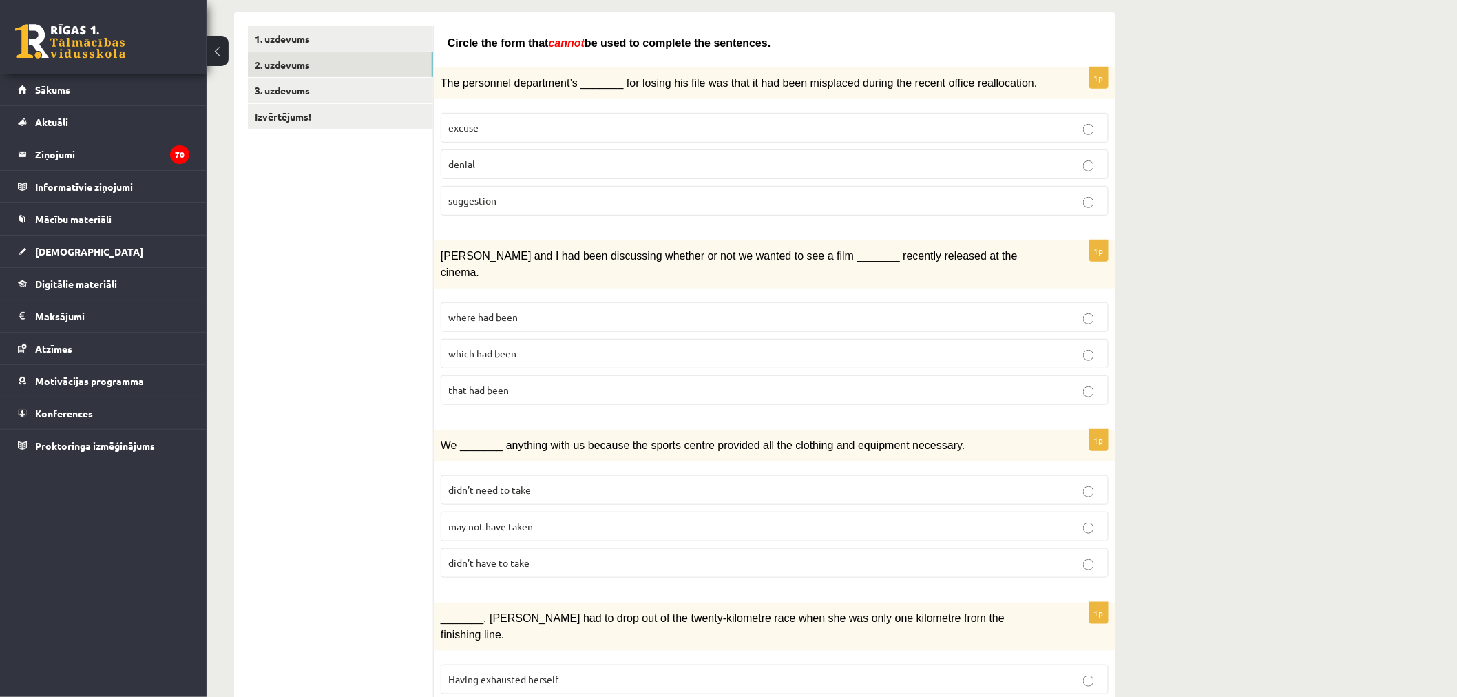
scroll to position [229, 0]
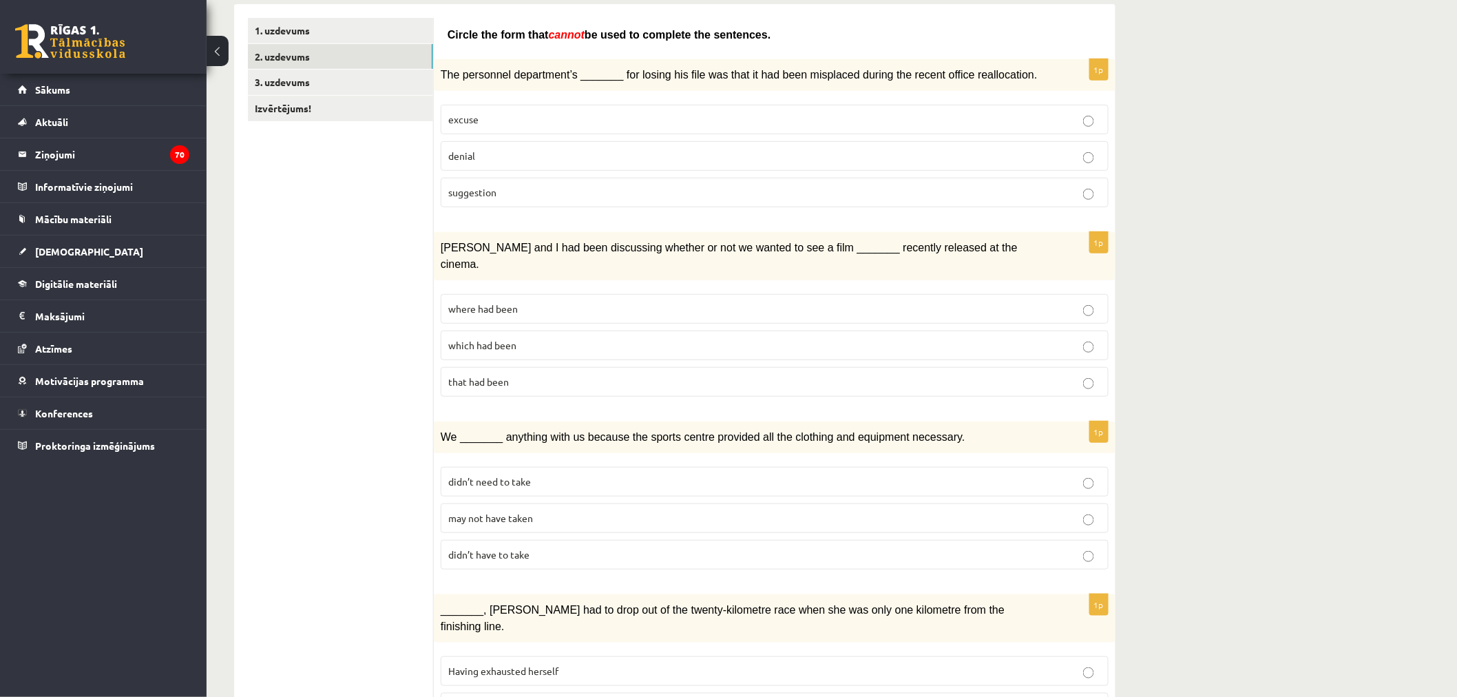
click at [593, 511] on p "may not have taken" at bounding box center [774, 518] width 653 height 14
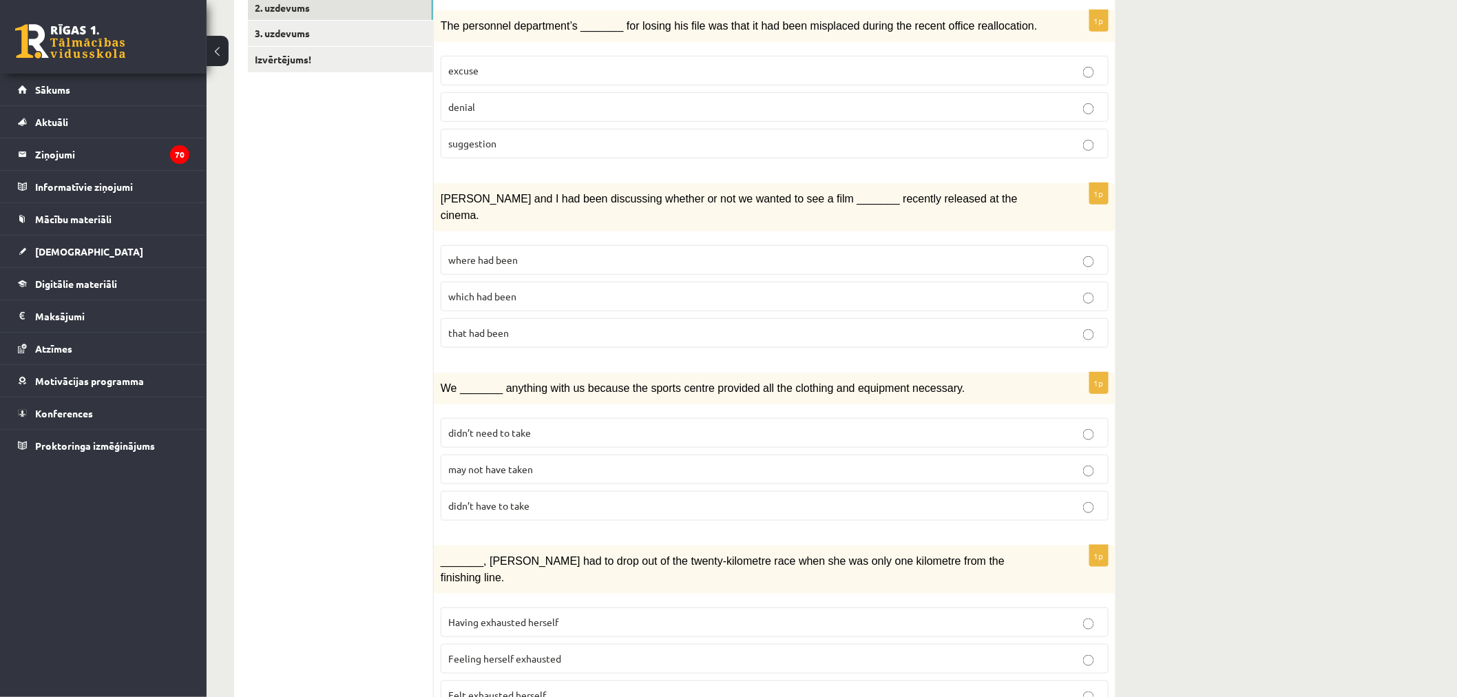
scroll to position [306, 0]
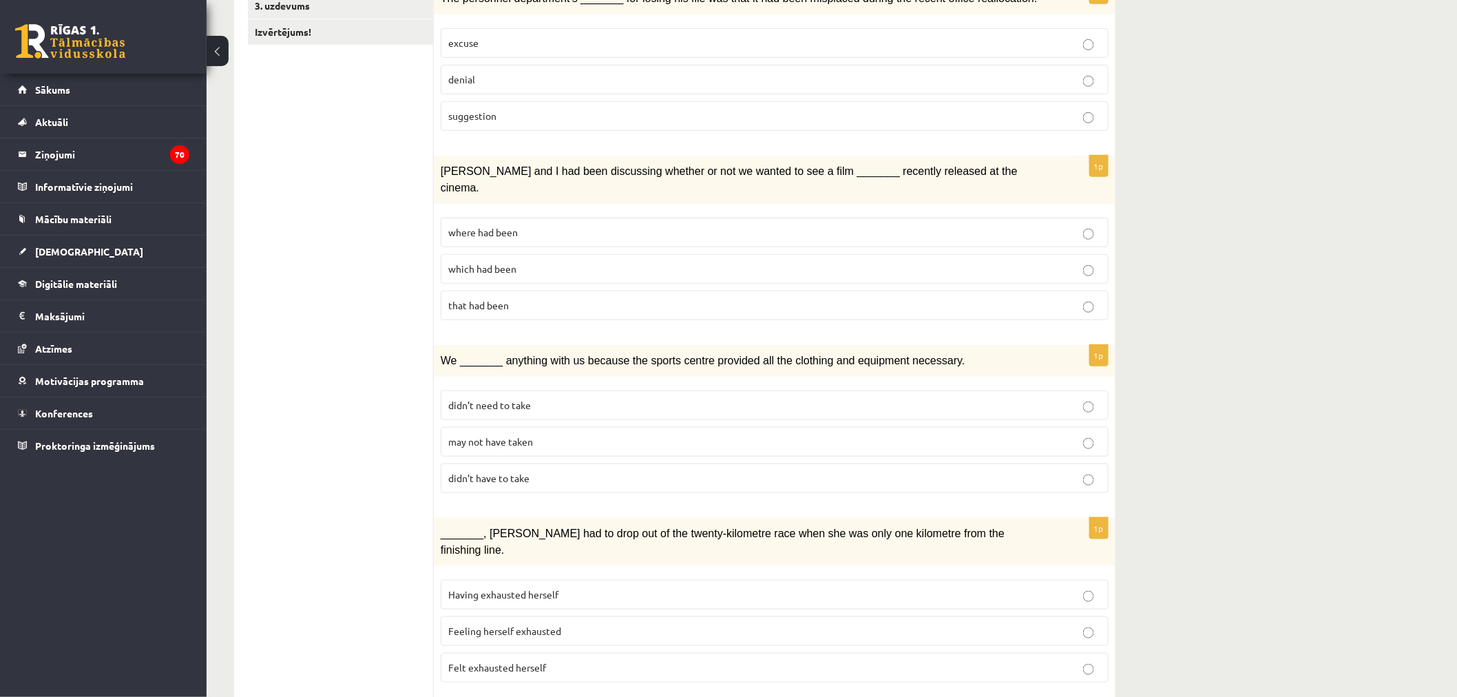
click at [608, 660] on p "Felt exhausted herself" at bounding box center [774, 667] width 653 height 14
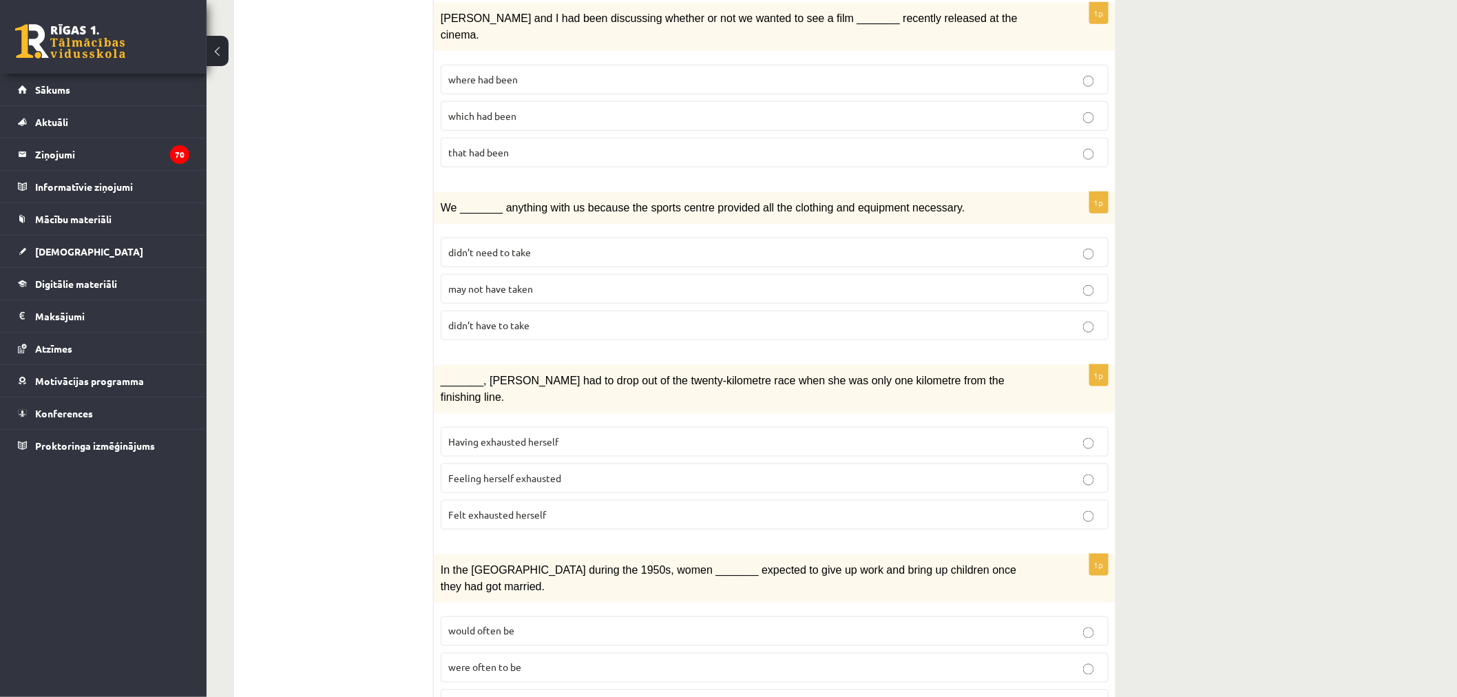
scroll to position [535, 0]
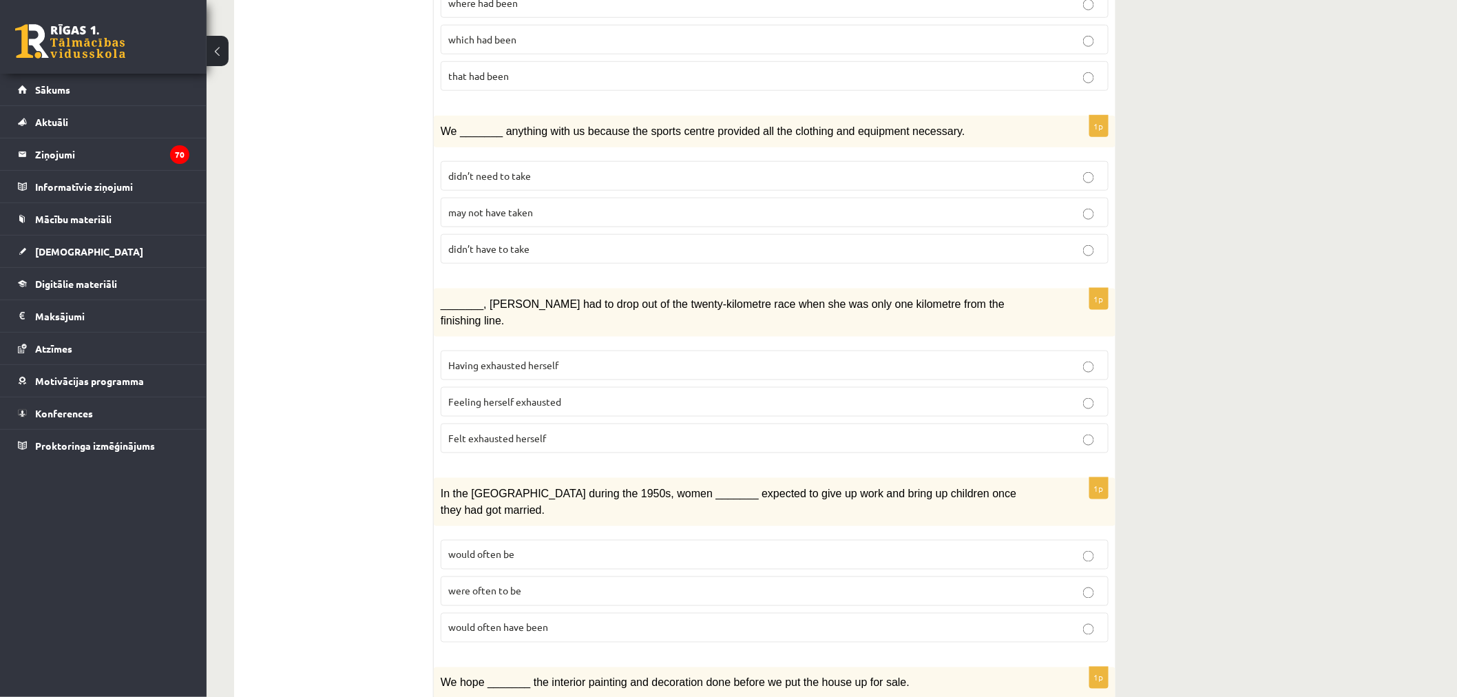
click at [618, 620] on p "would often have been" at bounding box center [774, 627] width 653 height 14
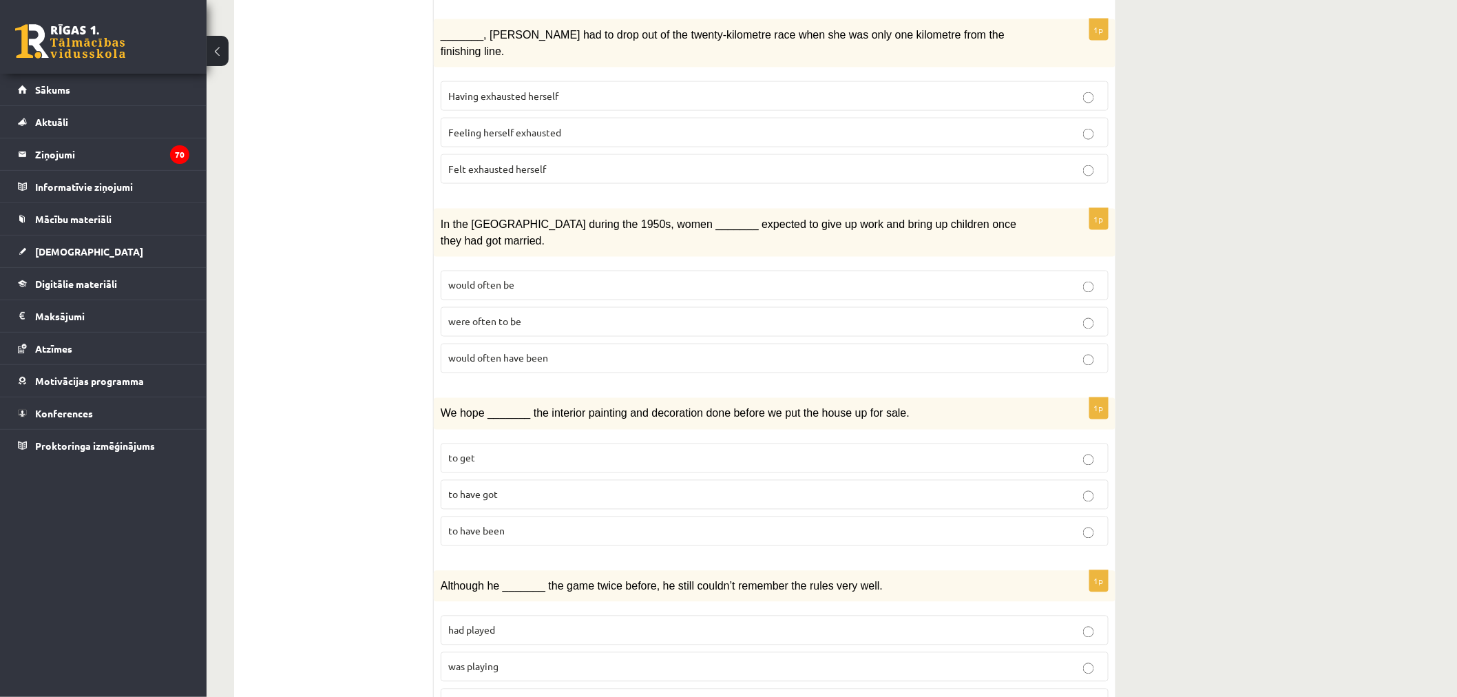
scroll to position [841, 0]
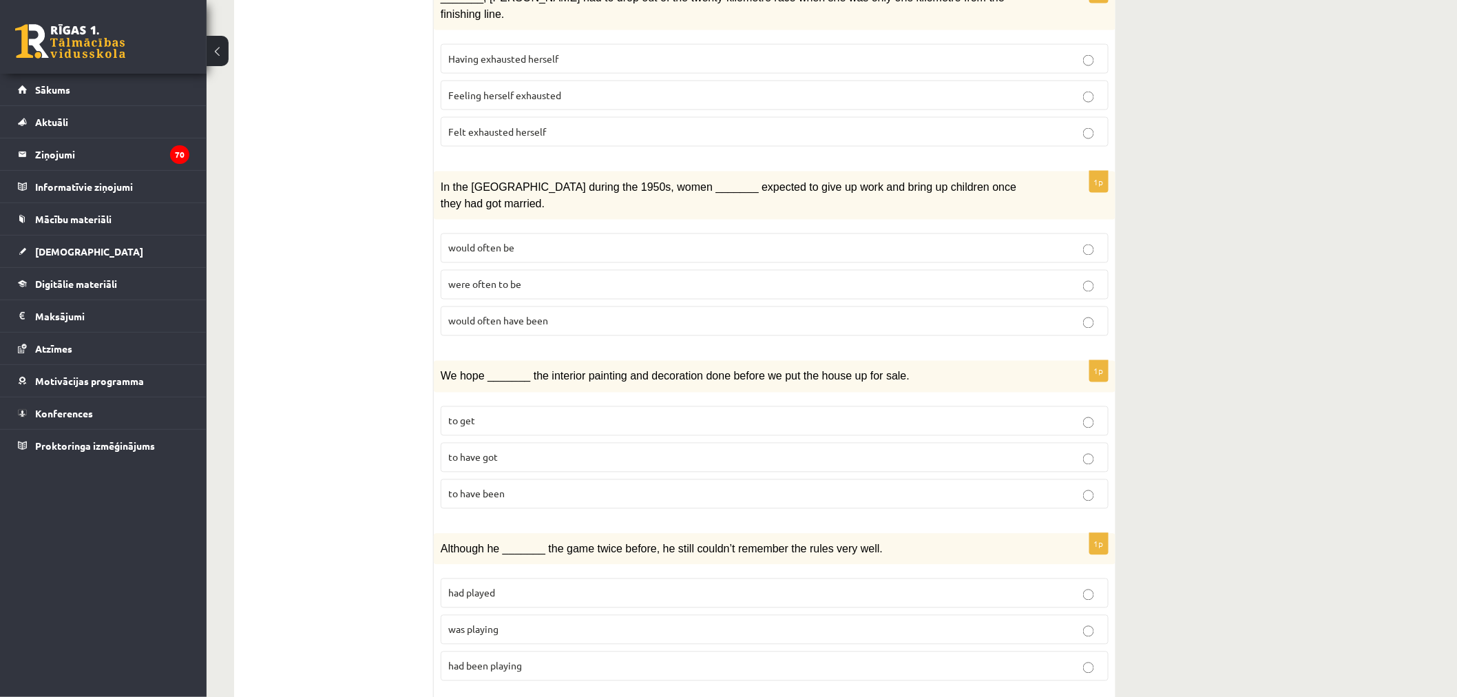
click at [521, 487] on p "to have been" at bounding box center [774, 494] width 653 height 14
click at [531, 622] on p "was playing" at bounding box center [774, 629] width 653 height 14
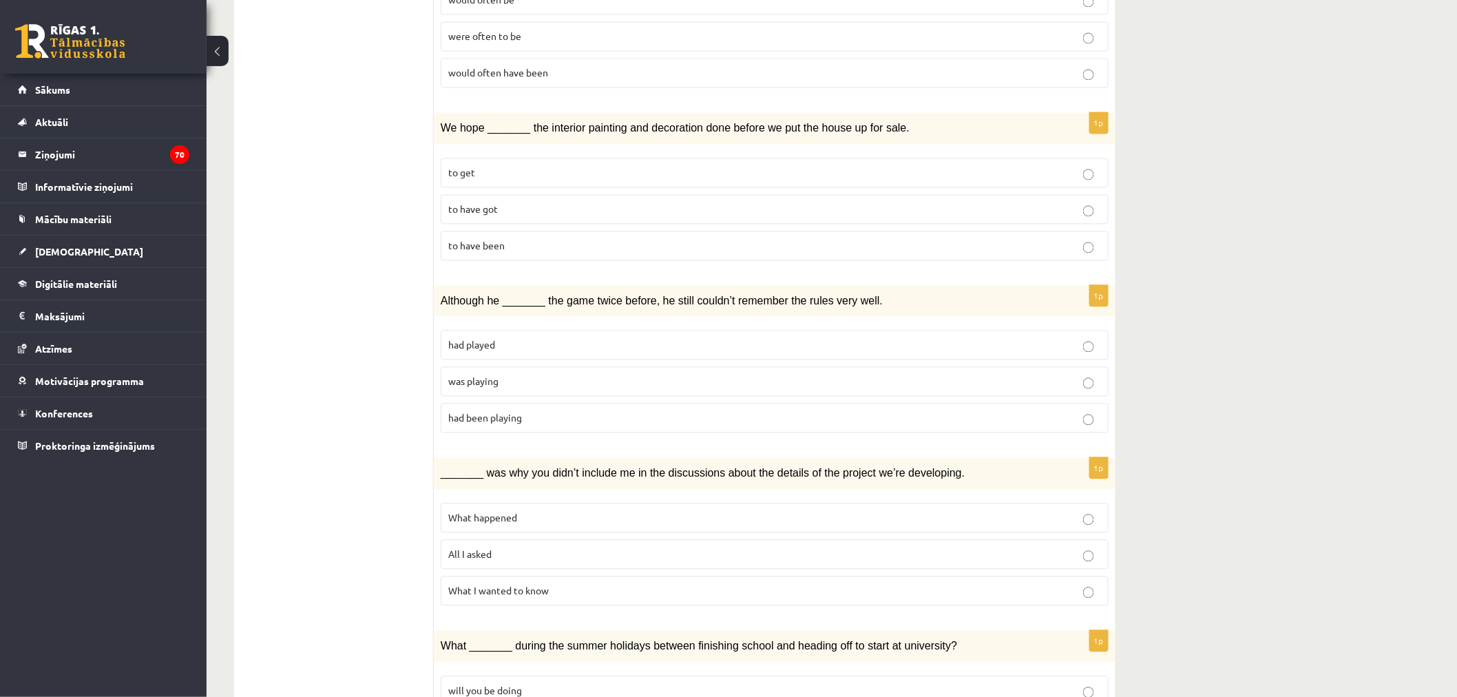
scroll to position [1147, 0]
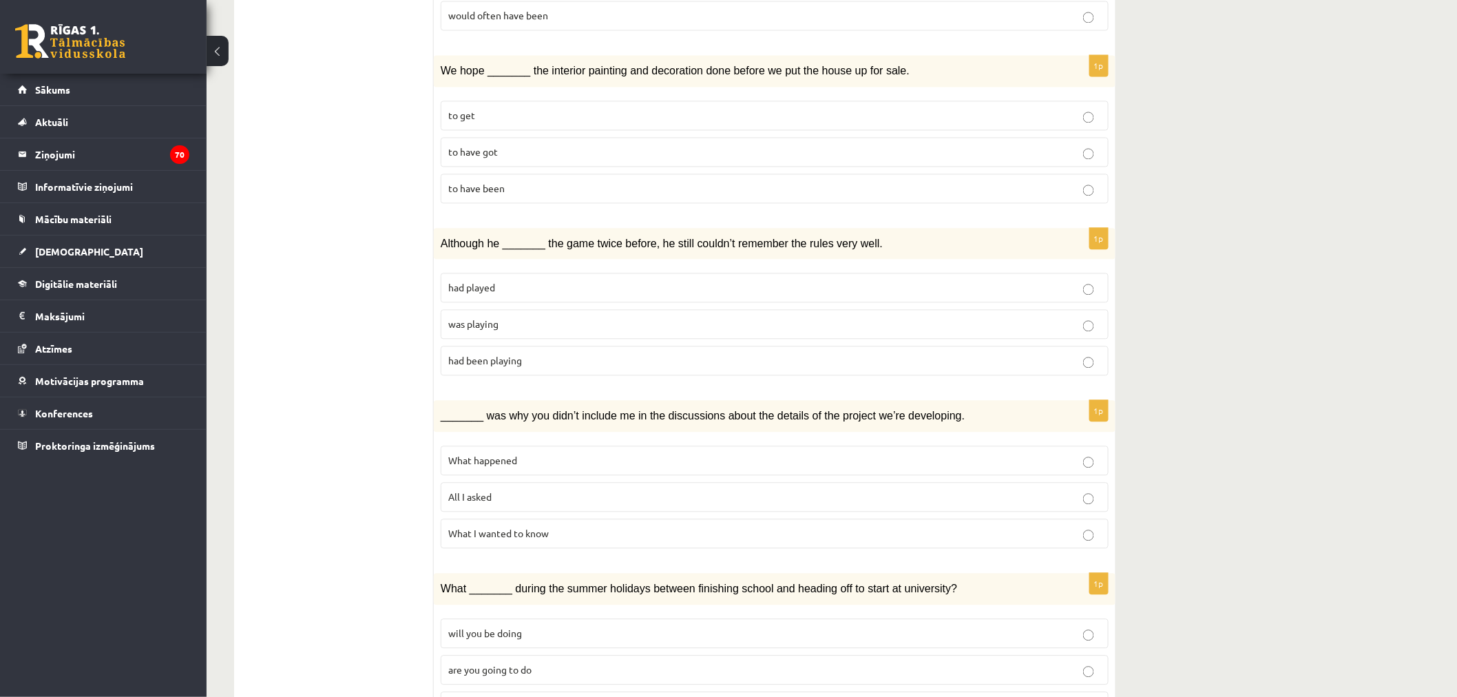
click at [508, 490] on p "All I asked" at bounding box center [774, 497] width 653 height 14
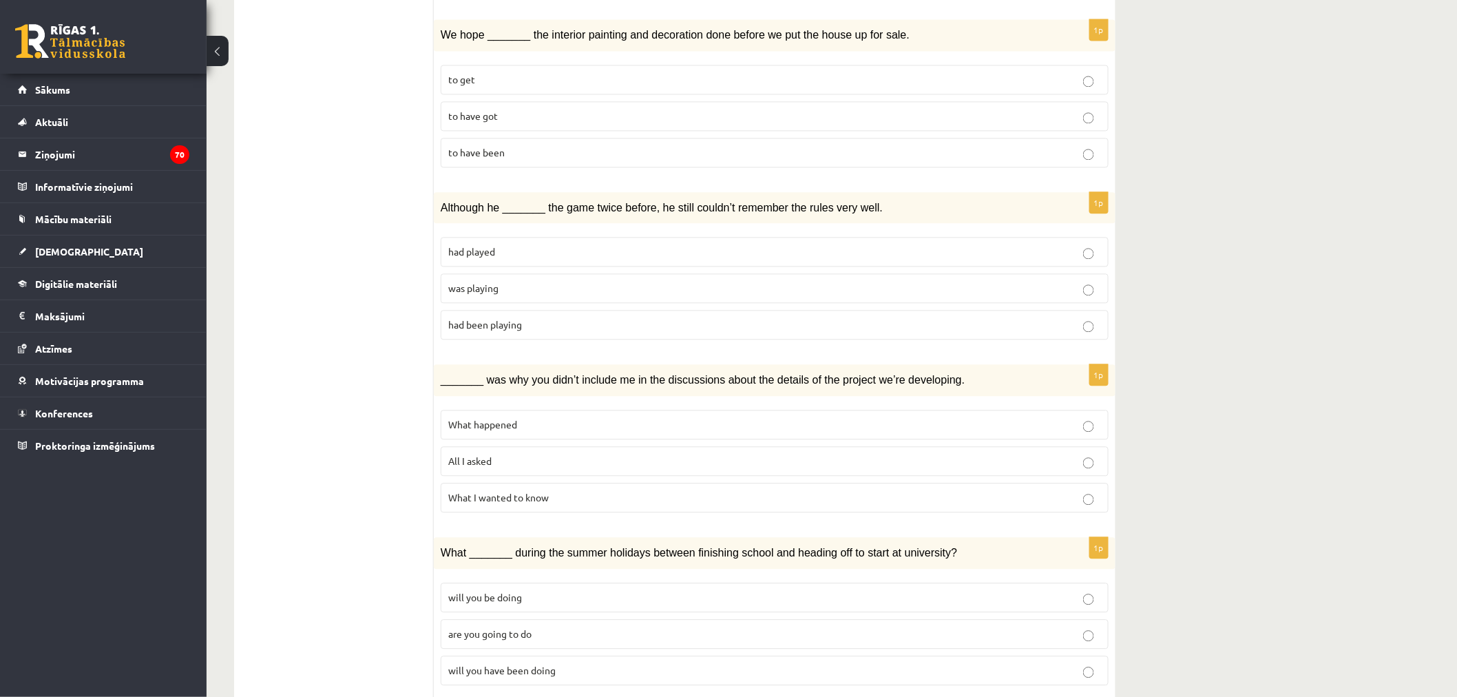
scroll to position [1181, 0]
click at [531, 319] on p "had been playing" at bounding box center [774, 326] width 653 height 14
click at [549, 238] on label "had played" at bounding box center [775, 253] width 668 height 30
click at [556, 282] on p "was playing" at bounding box center [774, 289] width 653 height 14
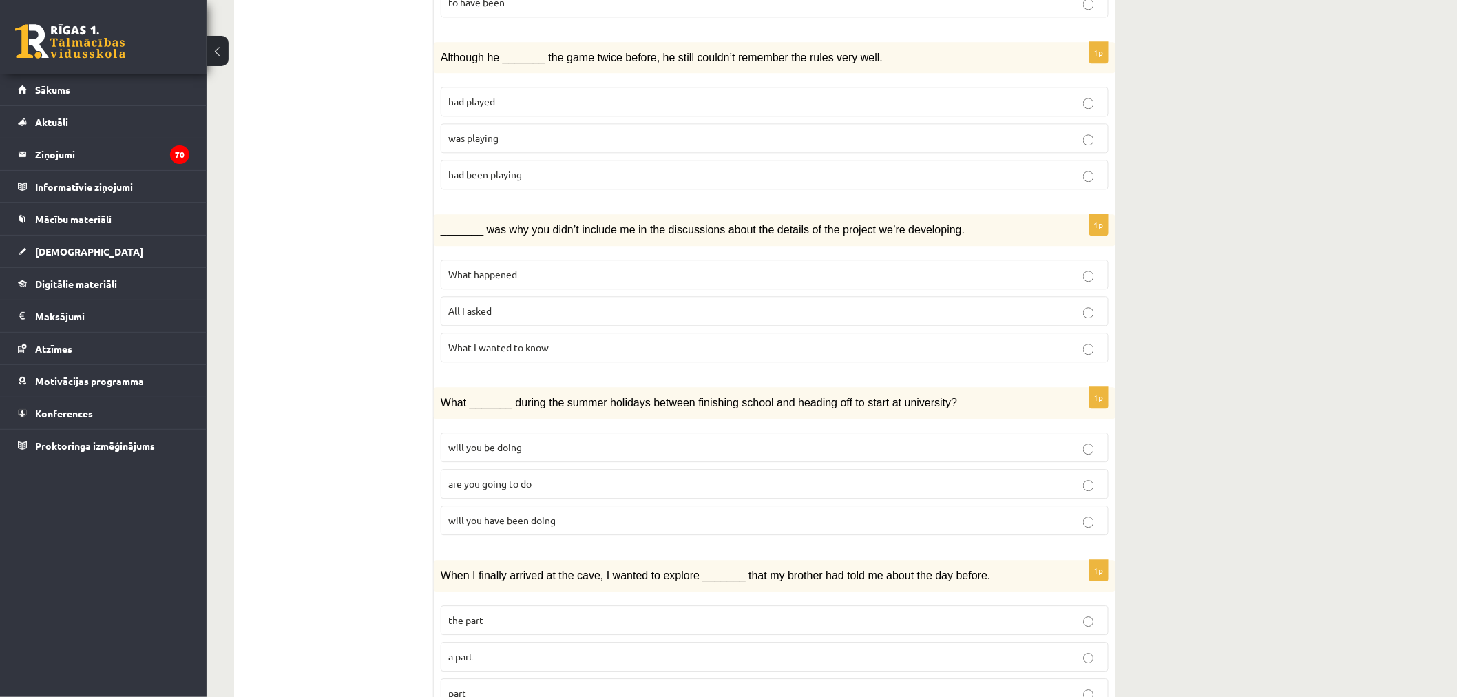
scroll to position [1334, 0]
click at [601, 512] on p "will you have been doing" at bounding box center [774, 519] width 653 height 14
click at [483, 677] on label "part" at bounding box center [775, 692] width 668 height 30
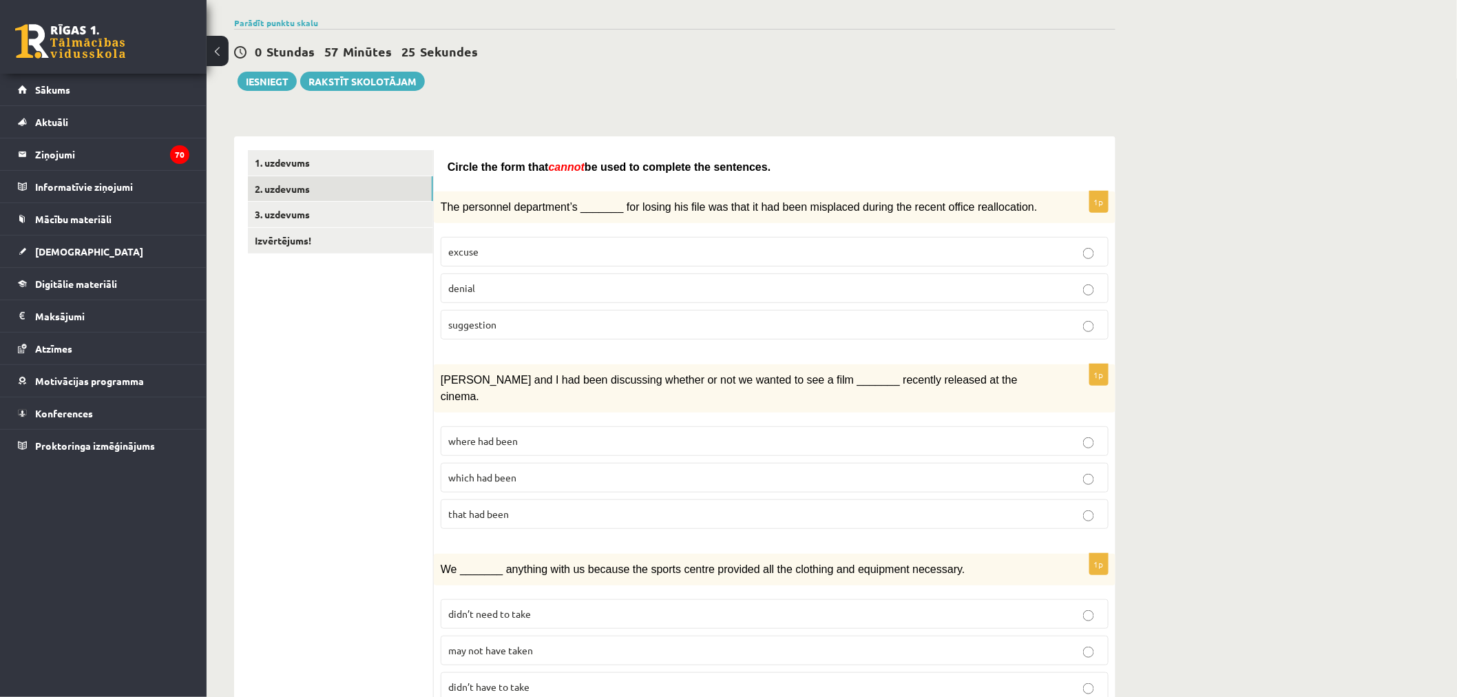
scroll to position [0, 0]
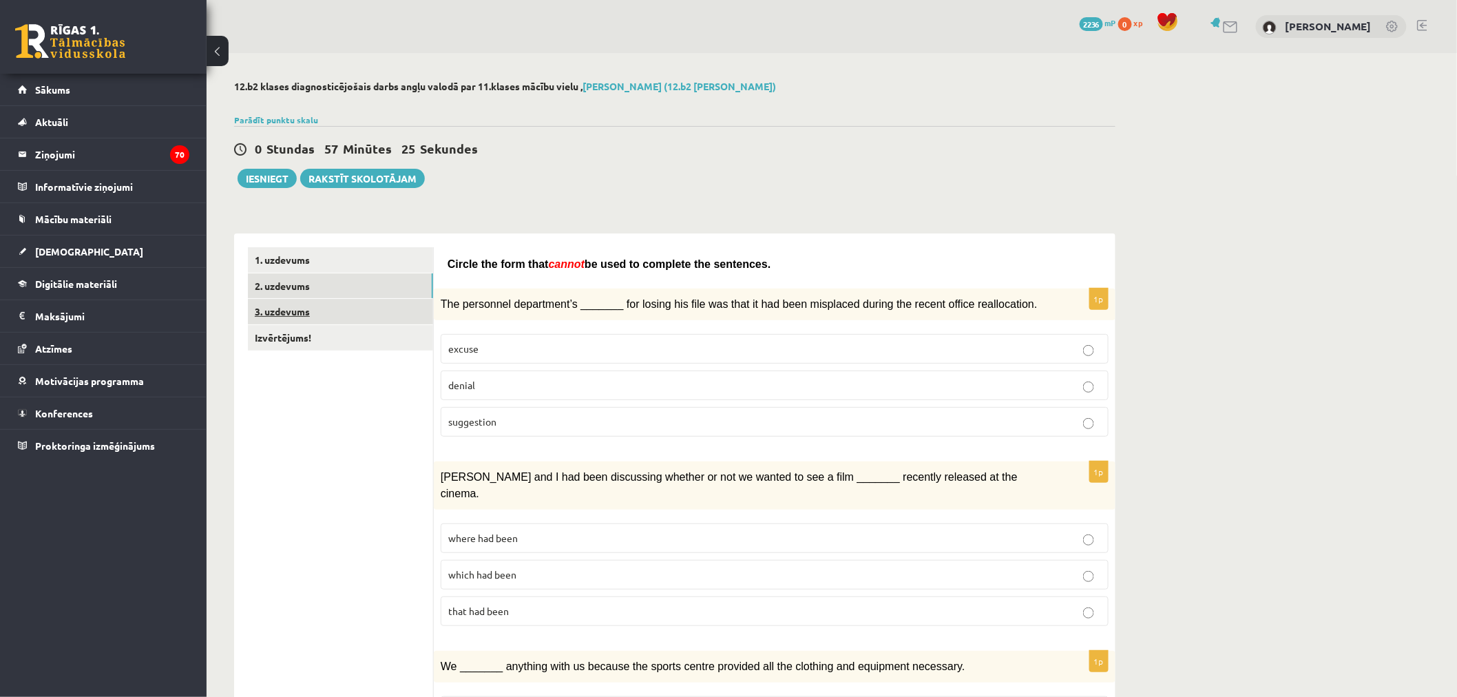
click at [279, 304] on link "3. uzdevums" at bounding box center [340, 311] width 185 height 25
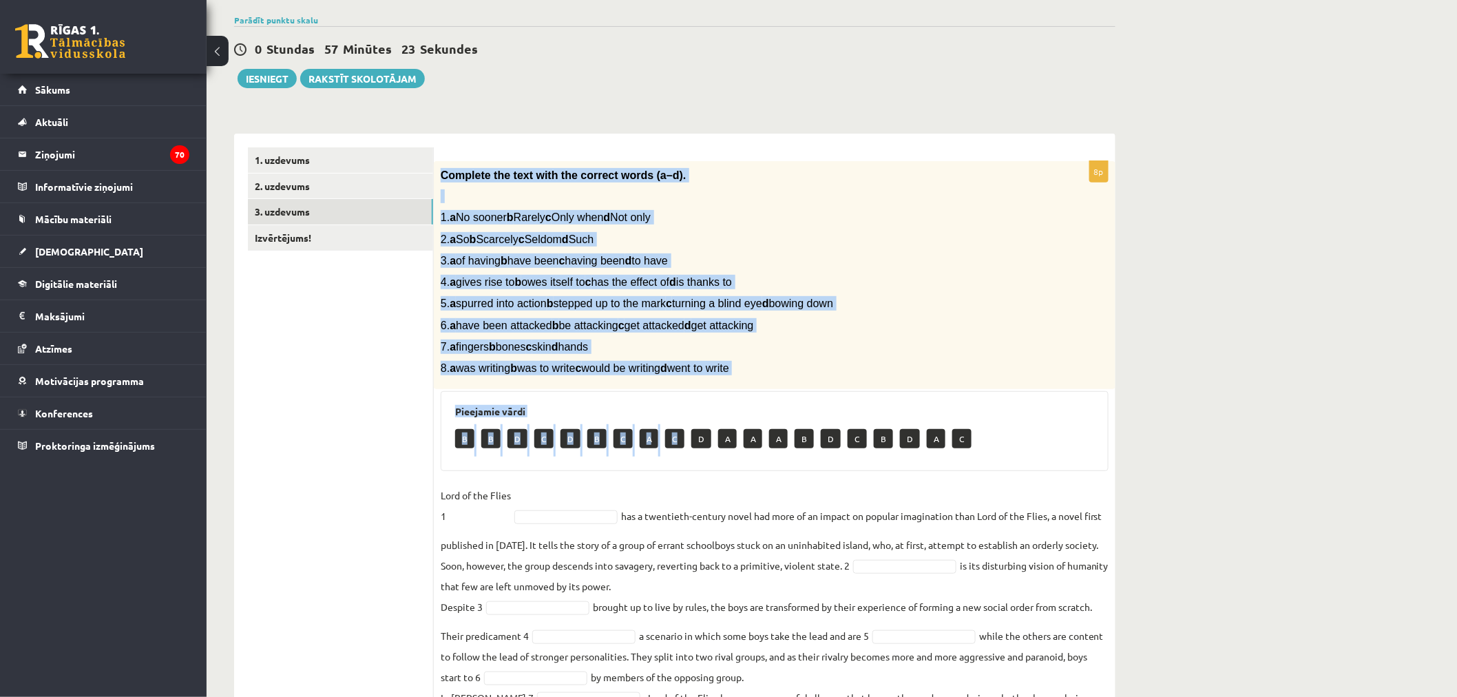
scroll to position [209, 0]
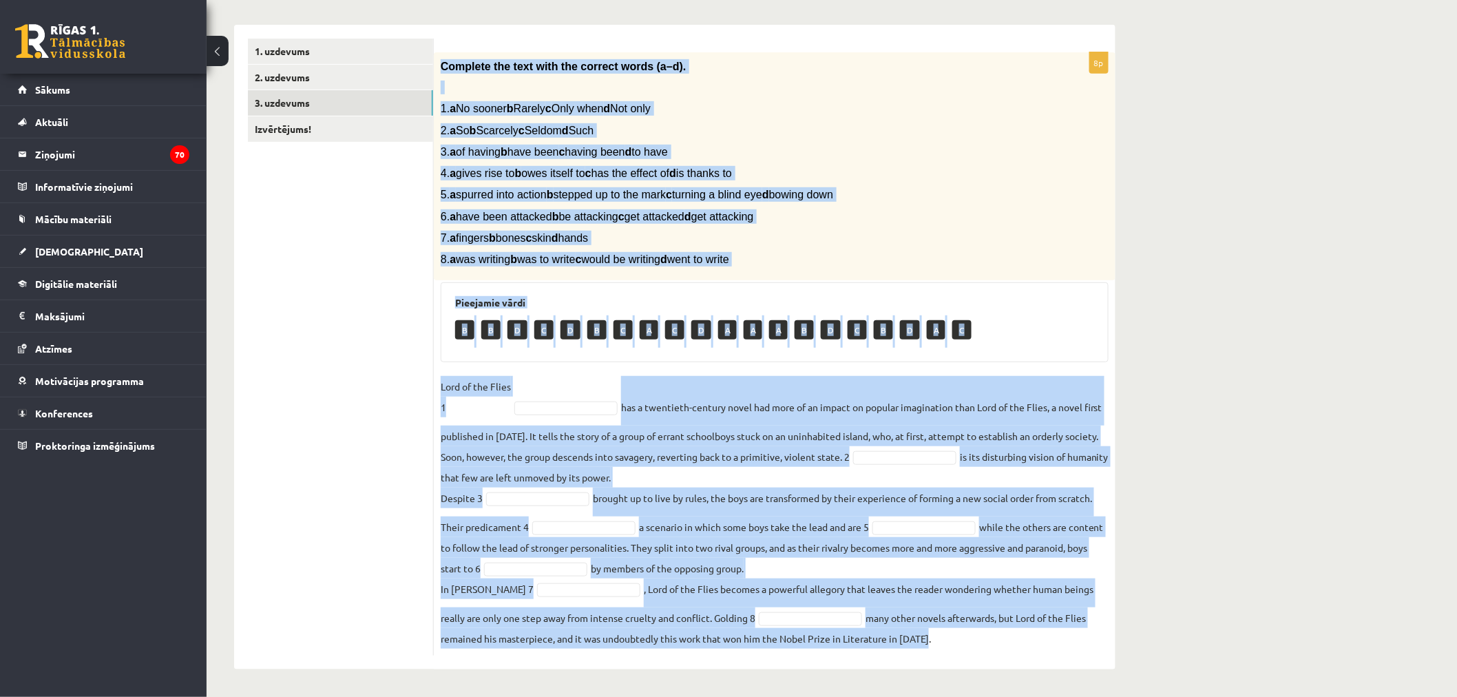
drag, startPoint x: 434, startPoint y: 274, endPoint x: 988, endPoint y: 664, distance: 677.0
click at [988, 664] on div "8p Complete the text with the correct words (a–d). 1. a No sooner b Rarely c On…" at bounding box center [775, 347] width 682 height 644
copy div "Complete the text with the correct words (a–d). 1. a No sooner b Rarely c Only …"
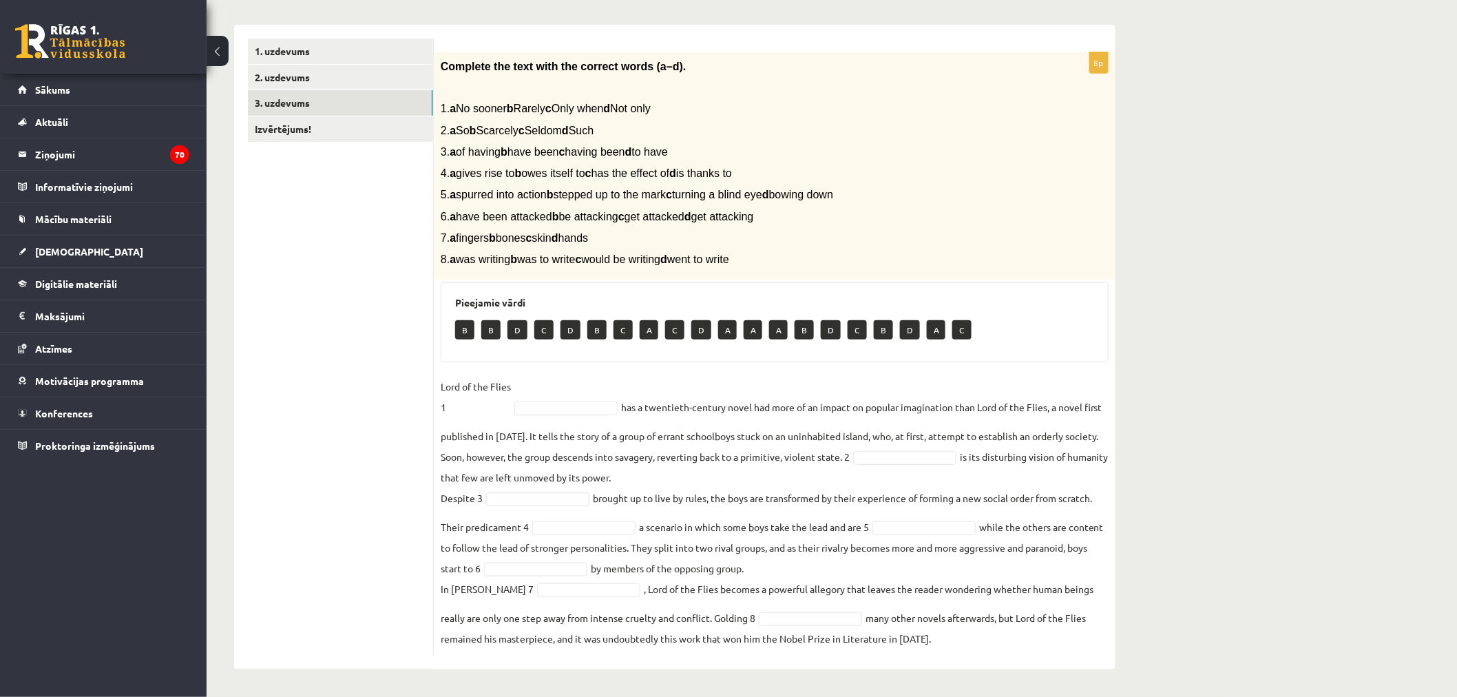
click at [381, 436] on ul "1. uzdevums 2. uzdevums 3. uzdevums Izvērtējums!" at bounding box center [341, 347] width 186 height 617
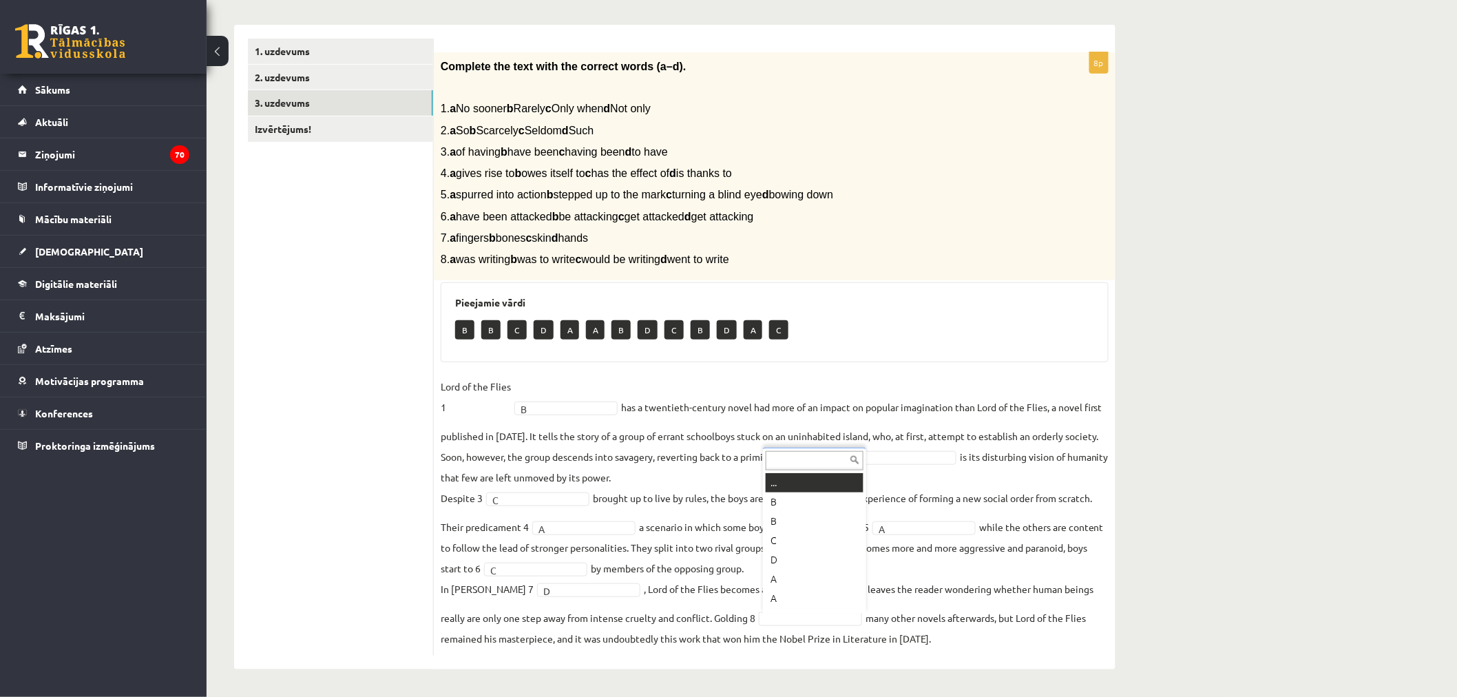
scroll to position [16, 0]
click at [284, 113] on link "3. uzdevums" at bounding box center [340, 102] width 185 height 25
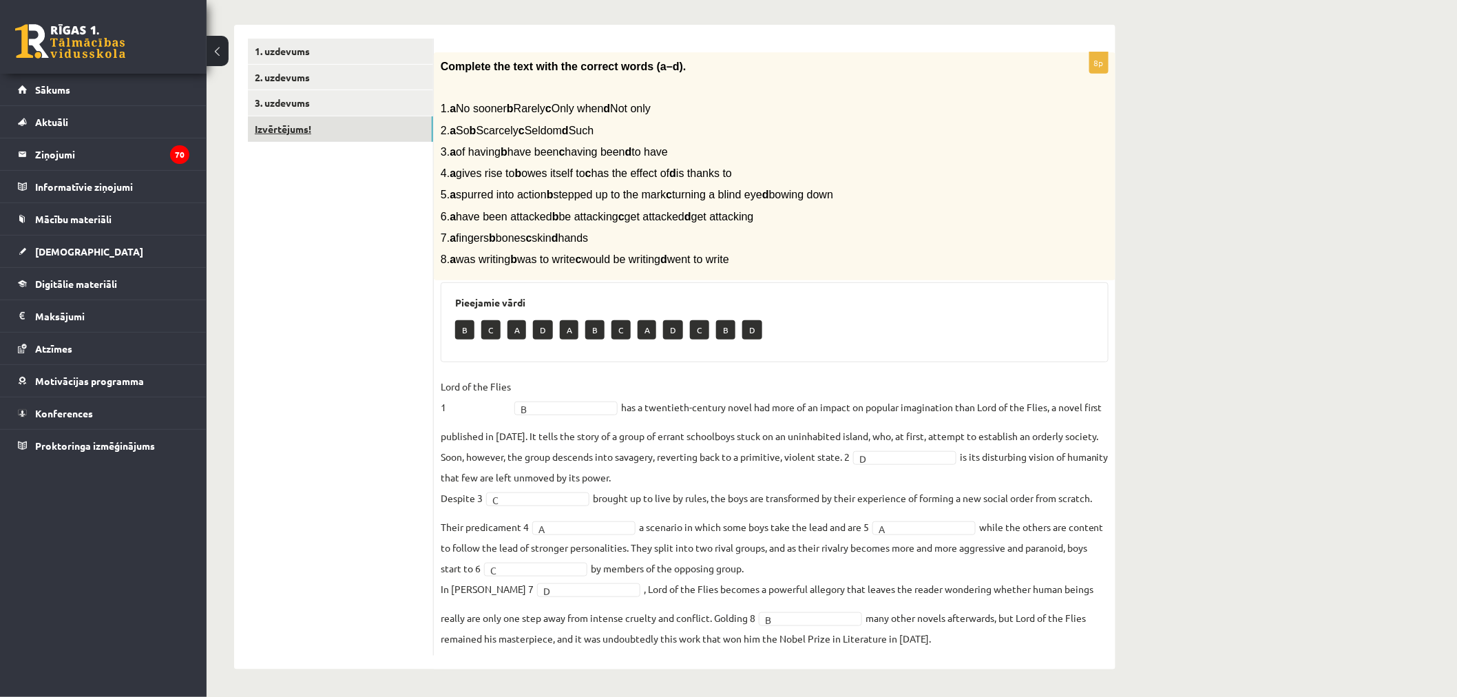
click at [284, 127] on link "Izvērtējums!" at bounding box center [340, 128] width 185 height 25
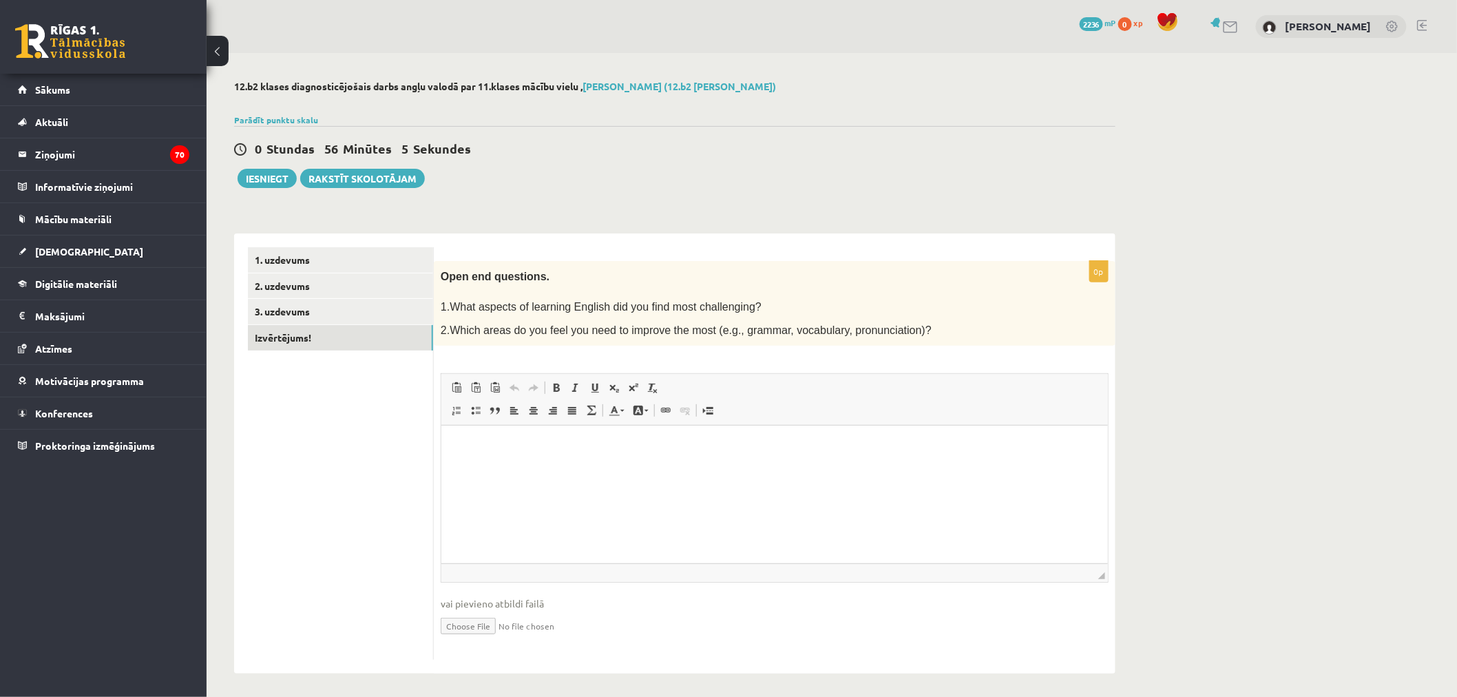
scroll to position [0, 0]
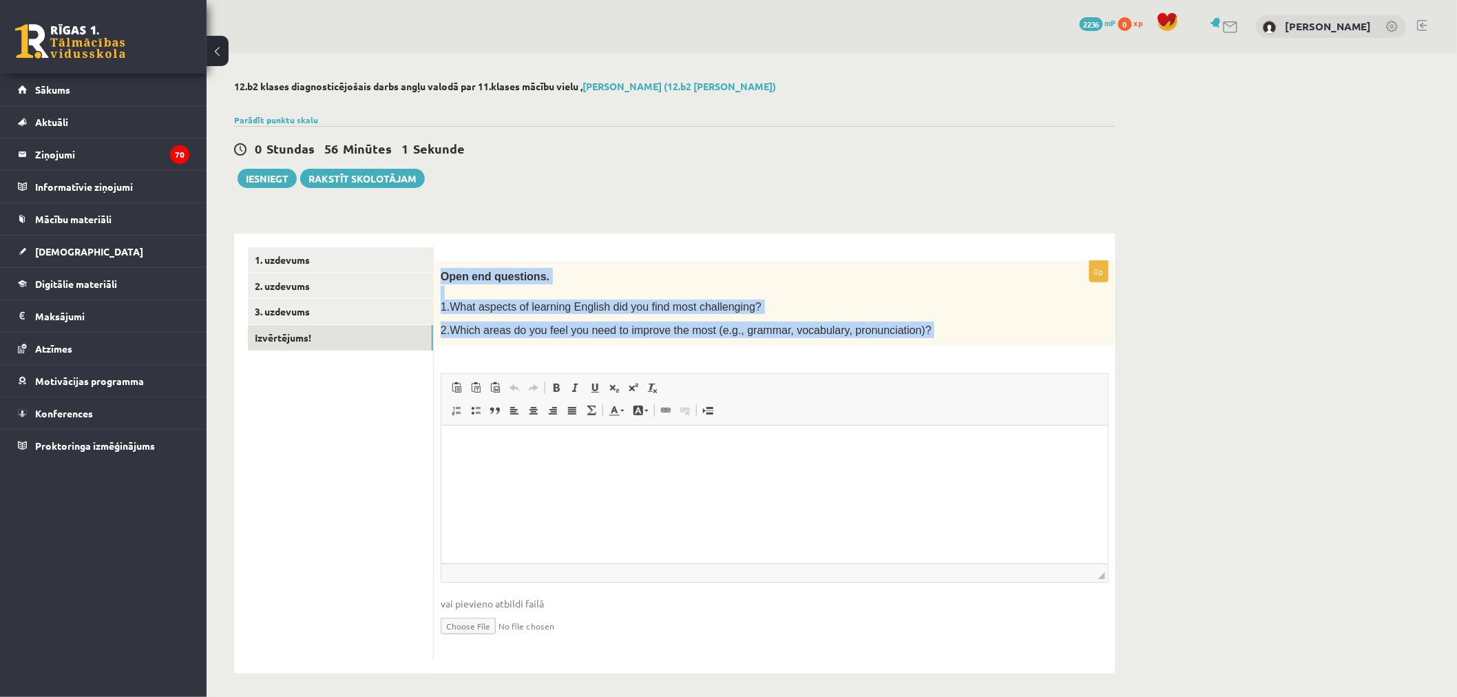
drag, startPoint x: 437, startPoint y: 276, endPoint x: 892, endPoint y: 350, distance: 461.0
click at [892, 350] on div "0p Open end questions. 1.What aspects of learning English did you find most cha…" at bounding box center [775, 460] width 682 height 399
copy div "Open end questions. 1.What aspects of learning English did you find most challe…"
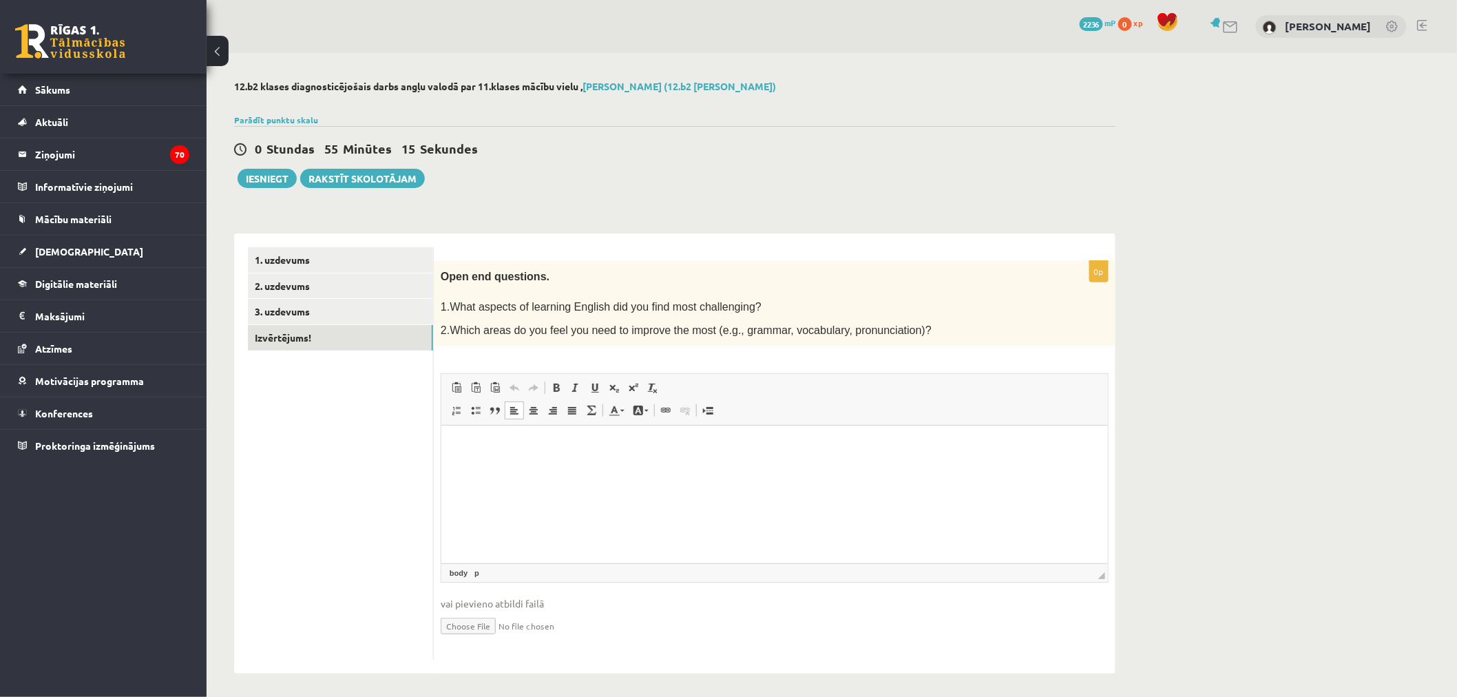
click at [497, 455] on html at bounding box center [774, 446] width 666 height 42
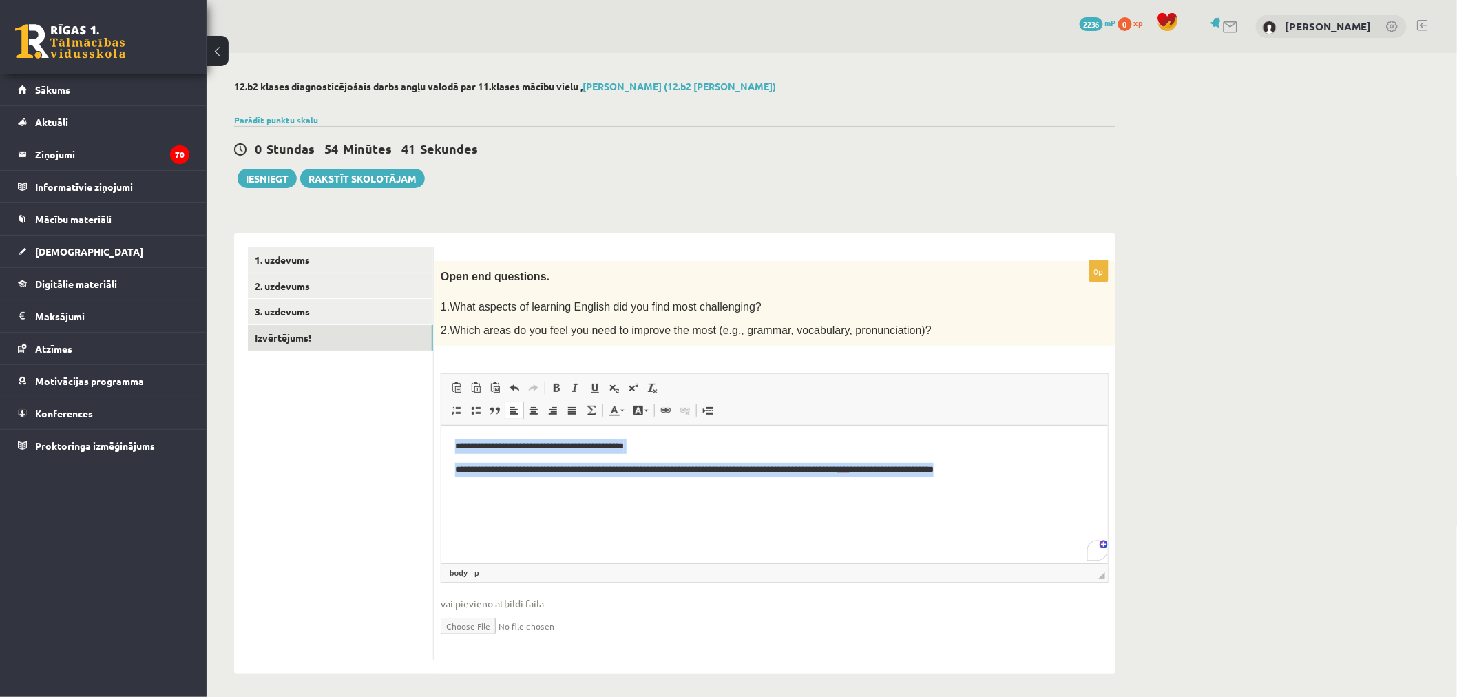
drag, startPoint x: 451, startPoint y: 453, endPoint x: 1050, endPoint y: 493, distance: 600.3
click at [1050, 490] on html "**********" at bounding box center [774, 457] width 666 height 65
click at [456, 406] on span at bounding box center [456, 410] width 11 height 11
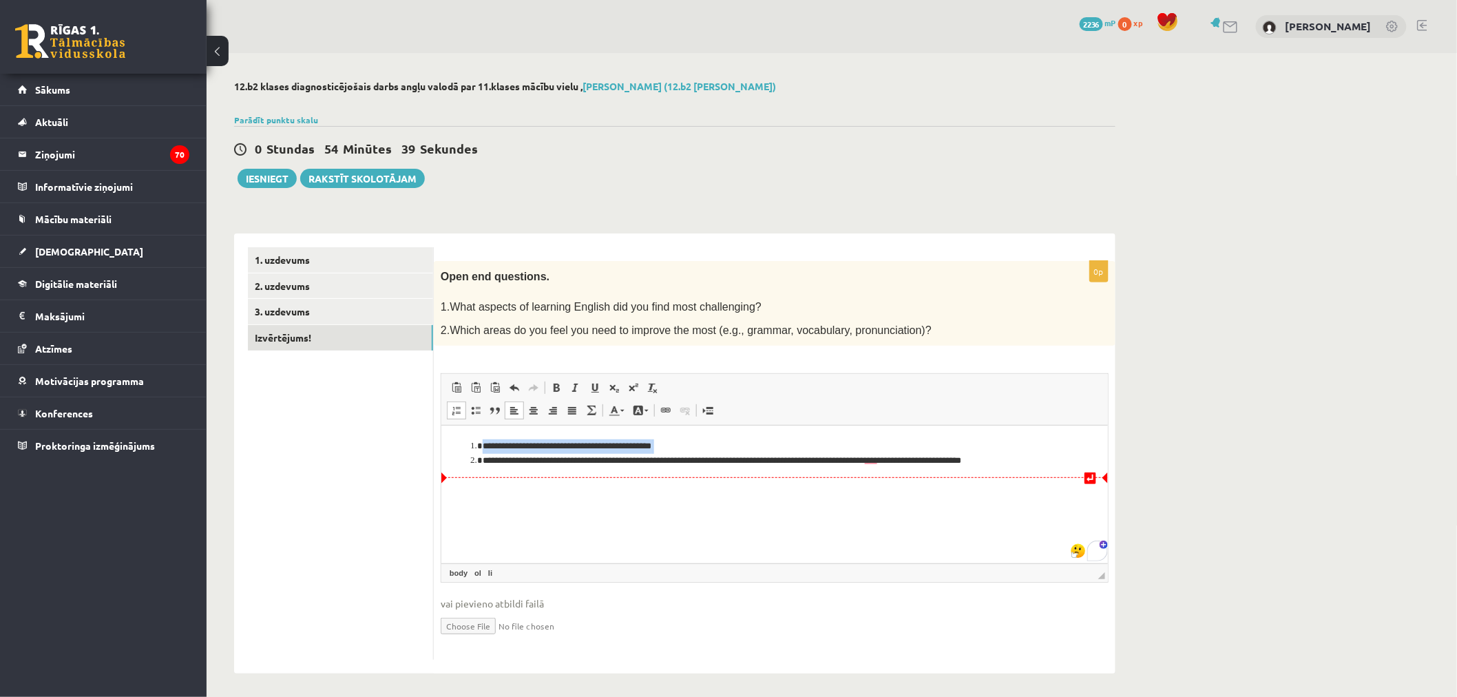
click at [519, 481] on html "**********" at bounding box center [774, 453] width 666 height 56
click at [270, 176] on button "Iesniegt" at bounding box center [267, 178] width 59 height 19
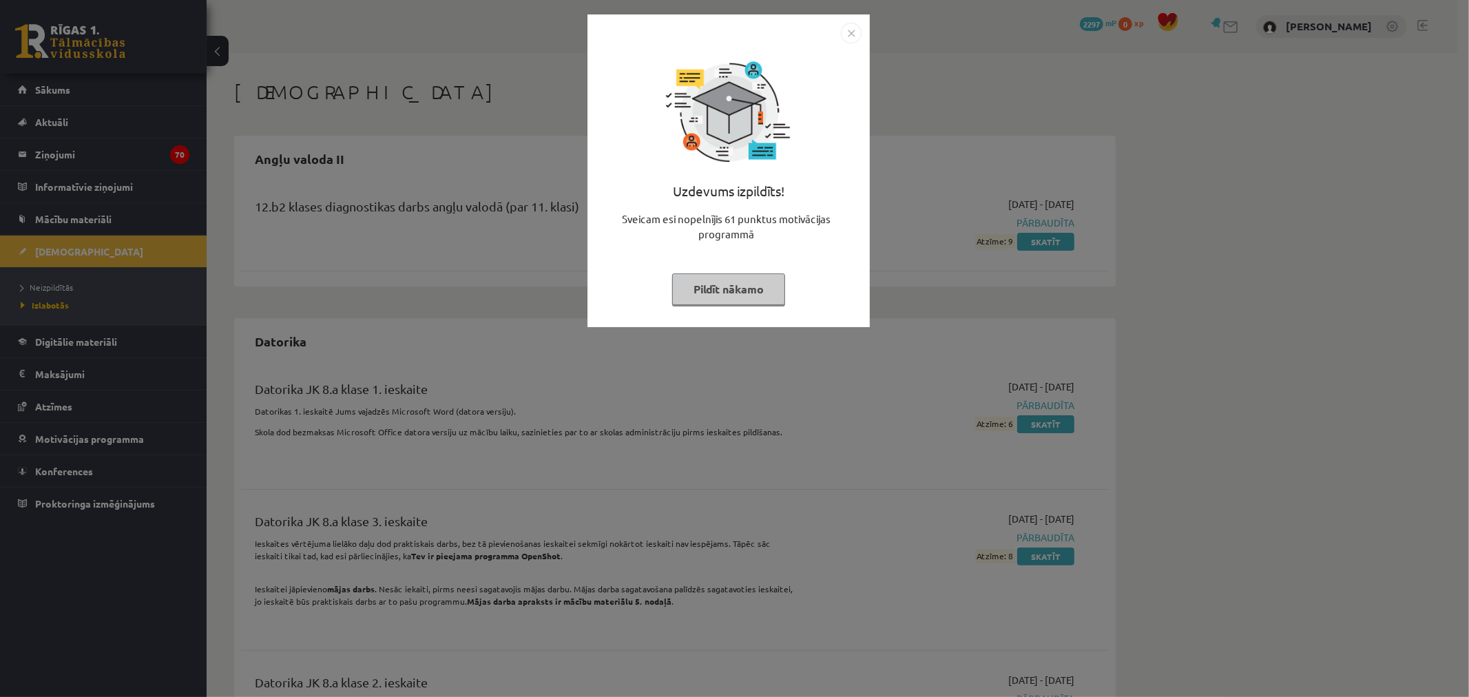
click at [855, 36] on img "Close" at bounding box center [851, 33] width 21 height 21
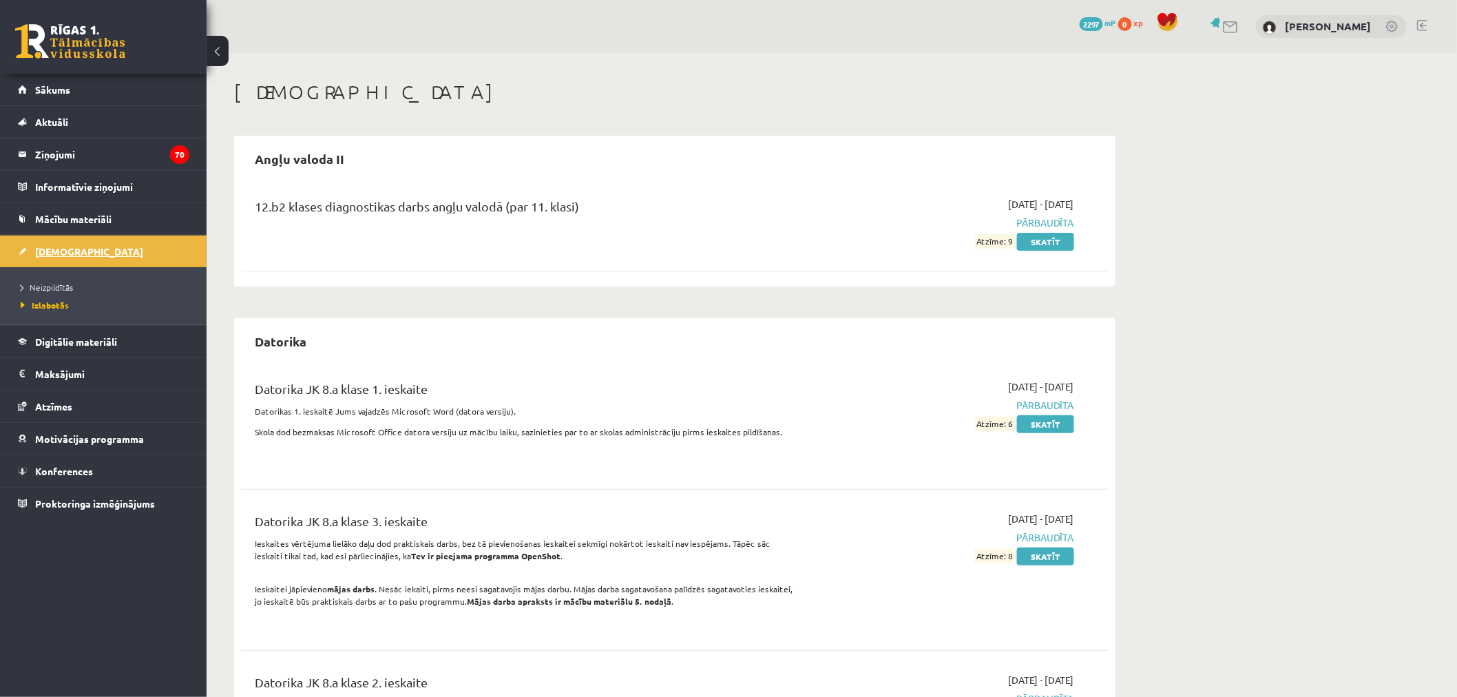
click at [100, 257] on link "[DEMOGRAPHIC_DATA]" at bounding box center [103, 251] width 171 height 32
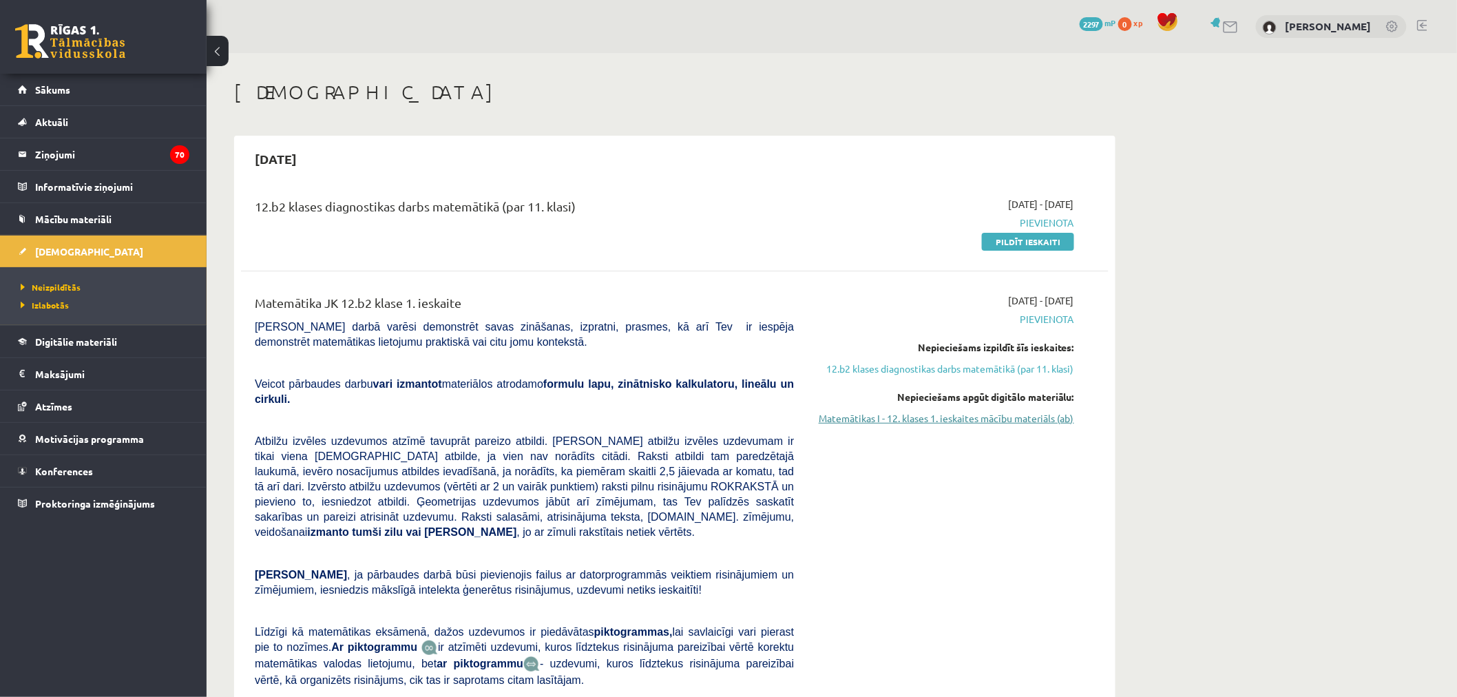
click at [997, 421] on link "Matemātikas I - 12. klases 1. ieskaites mācību materiāls (ab)" at bounding box center [944, 418] width 260 height 14
click at [890, 365] on link "12.b2 klases diagnostikas darbs matemātikā (par 11. klasi)" at bounding box center [944, 368] width 260 height 14
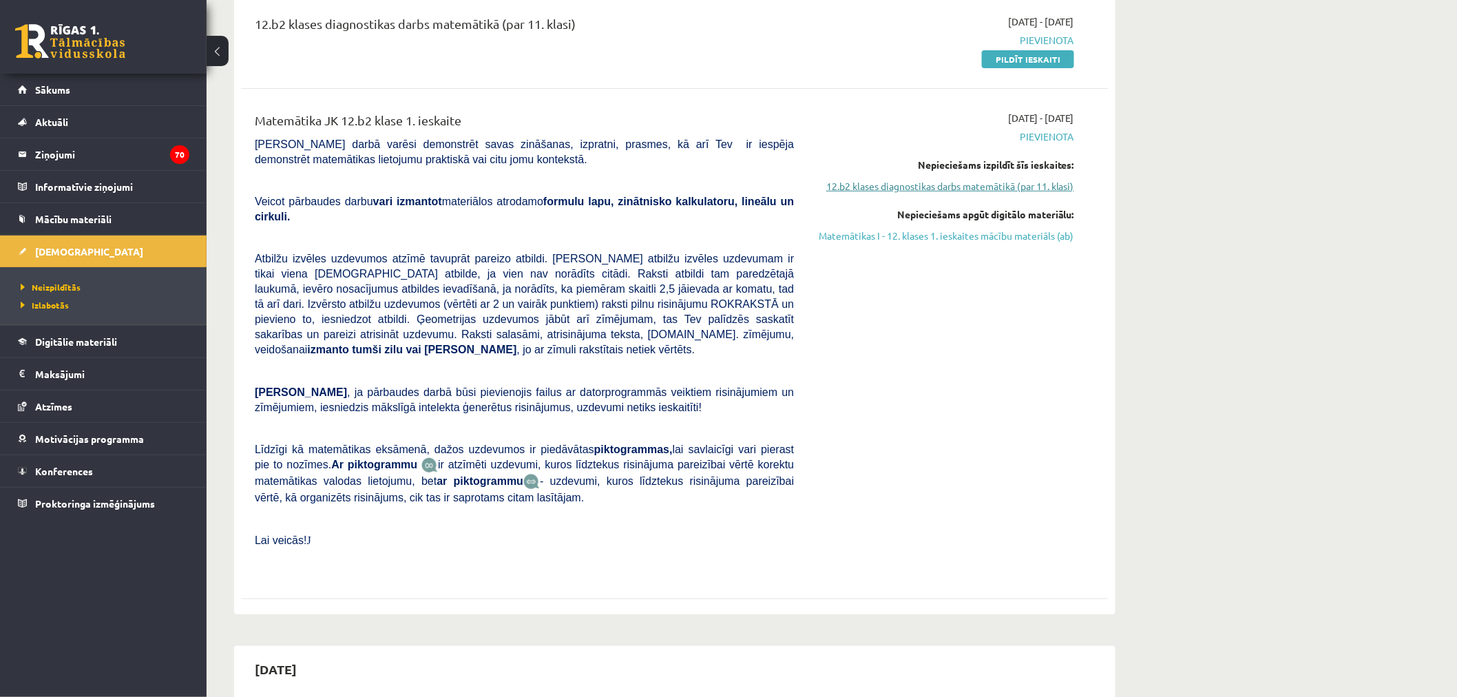
click at [917, 189] on link "12.b2 klases diagnostikas darbs matemātikā (par 11. klasi)" at bounding box center [944, 186] width 260 height 14
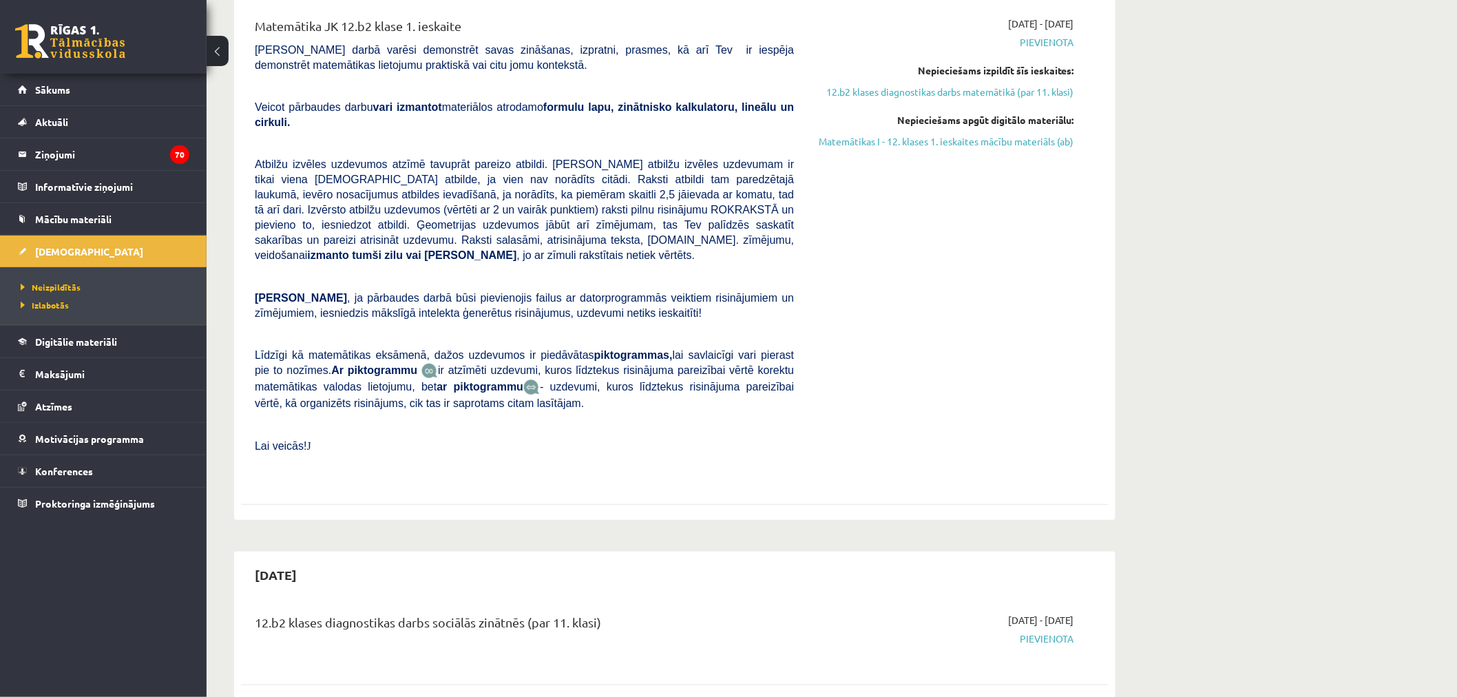
scroll to position [106, 0]
